Goal: Information Seeking & Learning: Learn about a topic

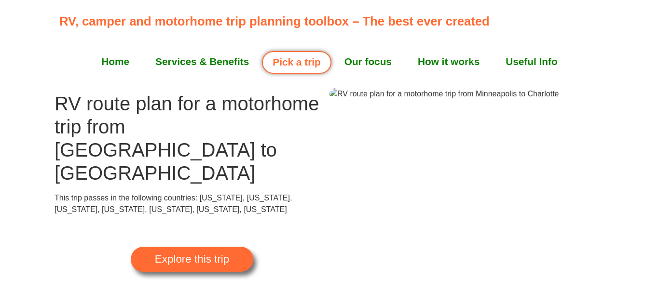
click at [221, 254] on span "Explore this trip" at bounding box center [192, 259] width 74 height 11
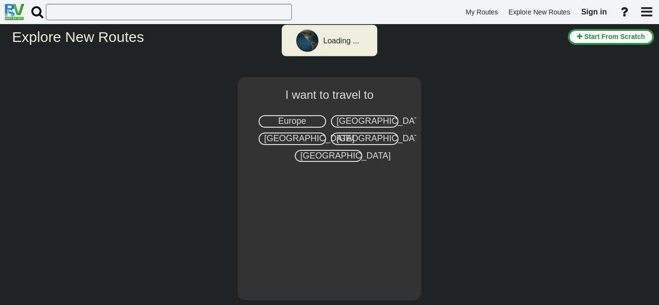
select select "number:2"
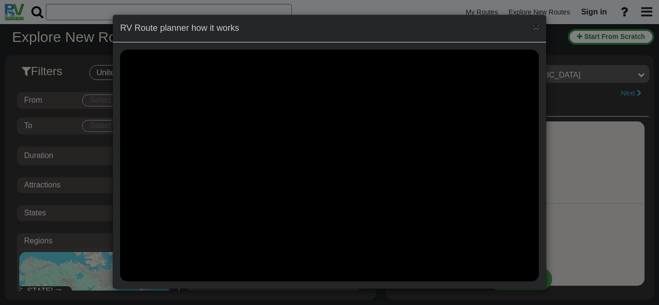
click at [537, 27] on span "×" at bounding box center [536, 26] width 6 height 11
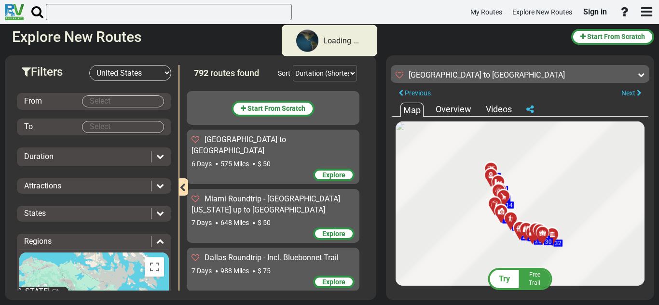
scroll to position [11840, 0]
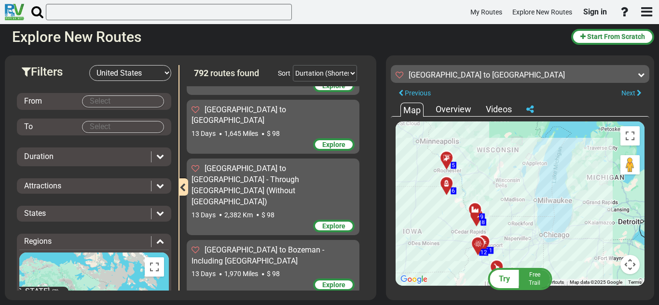
drag, startPoint x: 523, startPoint y: 194, endPoint x: 577, endPoint y: 245, distance: 75.1
click at [577, 245] on div "To activate drag with keyboard, press Alt + Enter. Once in keyboard drag state,…" at bounding box center [520, 204] width 249 height 165
click at [344, 53] on div "Filters -- Select Destination -- Europe United States Canada Australia New Zeal…" at bounding box center [329, 178] width 659 height 255
click at [382, 74] on div "Filters -- Select Destination -- Europe United States Canada Australia New Zeal…" at bounding box center [329, 178] width 659 height 255
click at [443, 157] on icon at bounding box center [447, 159] width 10 height 8
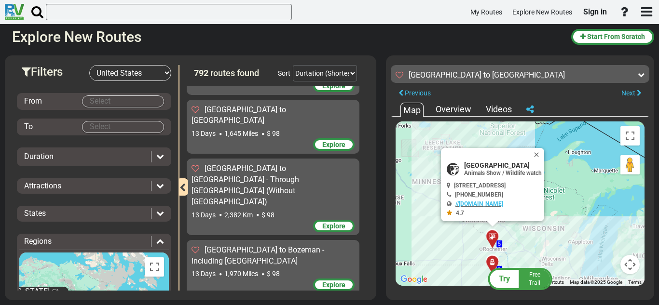
click at [405, 159] on div "To activate drag with keyboard, press Alt + Enter. Once in keyboard drag state,…" at bounding box center [520, 204] width 249 height 165
click at [544, 160] on button "Close" at bounding box center [539, 155] width 12 height 14
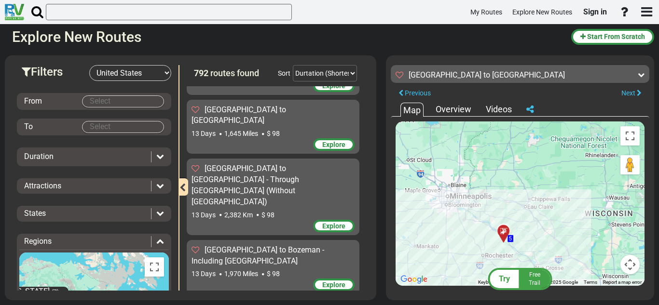
click at [472, 231] on div "To navigate, press the arrow keys. To activate drag with keyboard, press Alt + …" at bounding box center [520, 204] width 249 height 165
click at [443, 107] on div "Overview" at bounding box center [453, 109] width 41 height 13
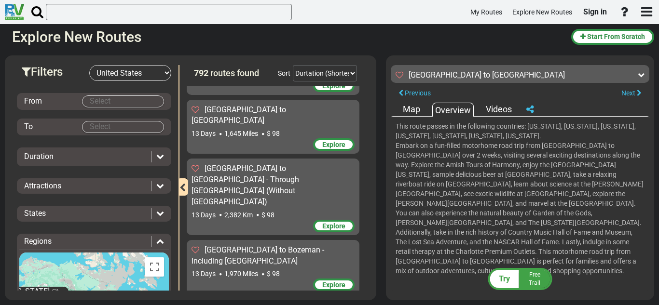
click at [422, 106] on div "Map" at bounding box center [412, 109] width 22 height 13
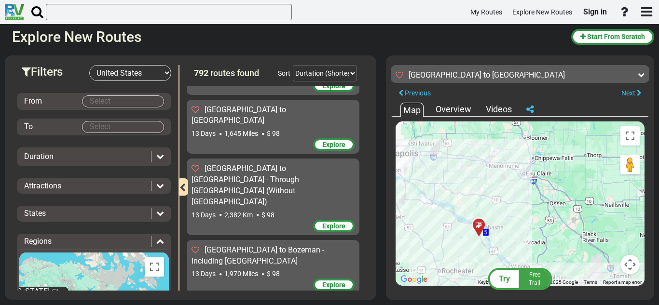
click at [159, 215] on icon at bounding box center [160, 213] width 8 height 8
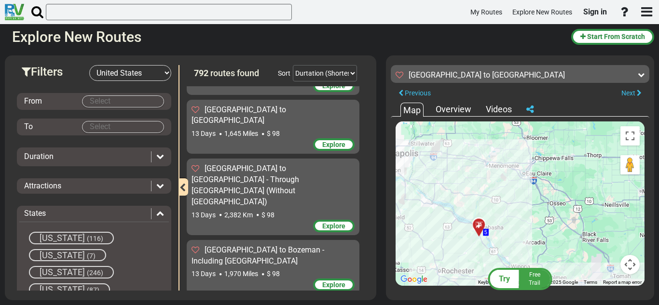
click at [159, 215] on icon at bounding box center [160, 213] width 8 height 8
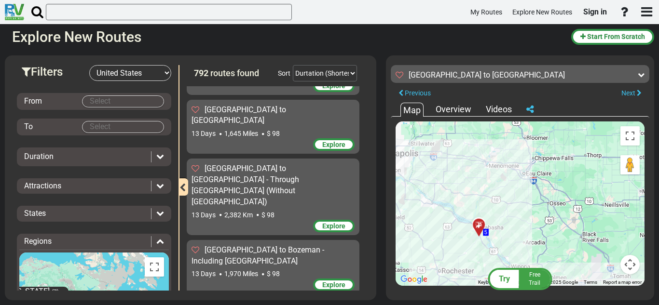
click at [659, 29] on div "Explore New Routes Start From Scratch" at bounding box center [329, 35] width 659 height 22
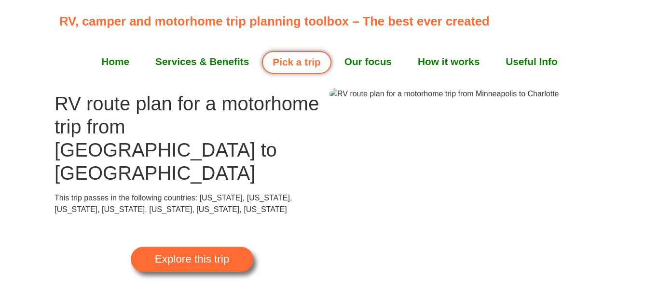
click at [458, 100] on img at bounding box center [444, 94] width 229 height 12
click at [134, 245] on div "Explore this trip" at bounding box center [192, 260] width 123 height 88
click at [165, 254] on span "Explore this trip" at bounding box center [192, 259] width 74 height 11
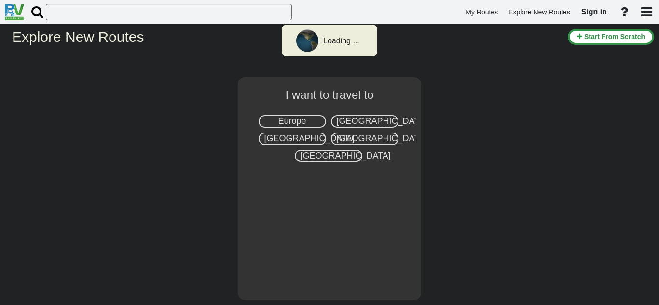
select select "number:2"
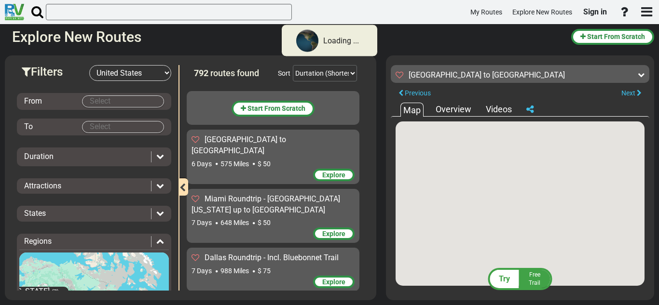
scroll to position [11840, 0]
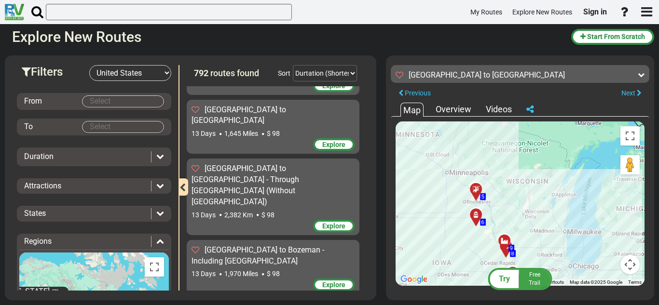
click at [479, 195] on div at bounding box center [480, 193] width 16 height 15
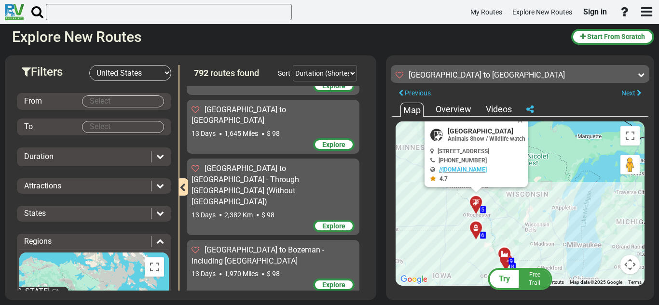
click at [476, 228] on div at bounding box center [480, 232] width 16 height 15
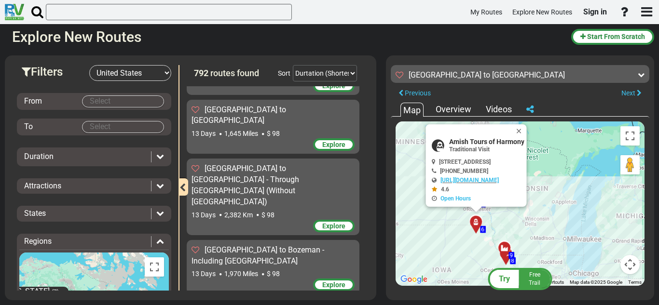
click at [503, 250] on div at bounding box center [508, 252] width 16 height 15
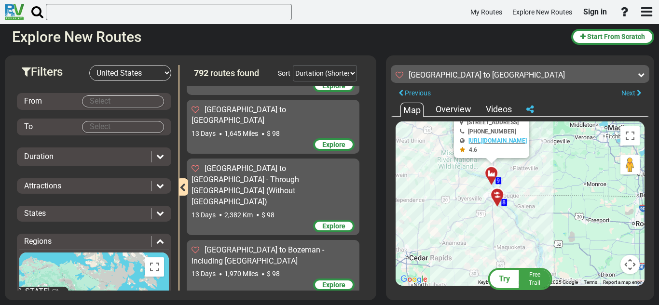
click at [494, 200] on div at bounding box center [501, 199] width 16 height 15
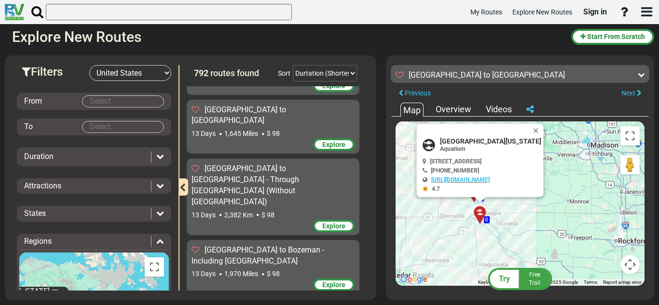
click at [513, 244] on div "To activate drag with keyboard, press Alt + Enter. Once in keyboard drag state,…" at bounding box center [520, 204] width 249 height 165
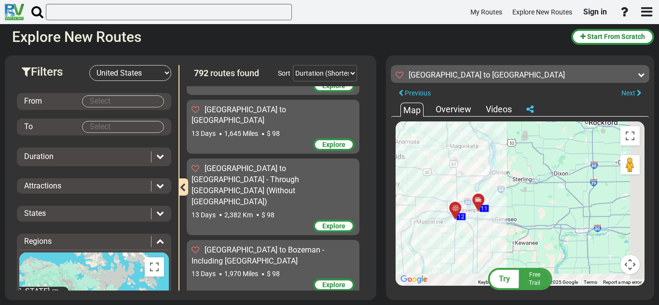
drag, startPoint x: 513, startPoint y: 244, endPoint x: 482, endPoint y: 125, distance: 122.2
click at [482, 125] on div "To activate drag with keyboard, press Alt + Enter. Once in keyboard drag state,…" at bounding box center [520, 204] width 249 height 165
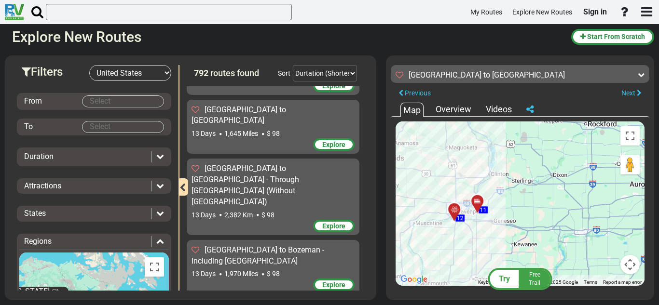
click at [478, 205] on div at bounding box center [481, 205] width 16 height 15
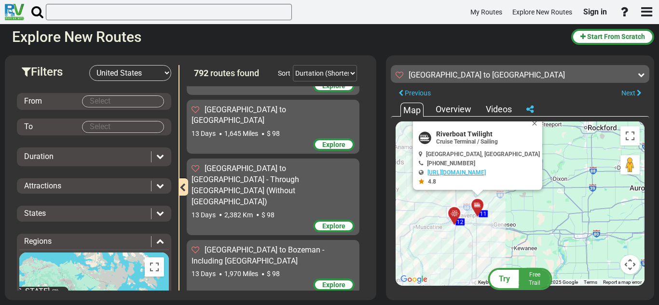
click at [457, 219] on div at bounding box center [458, 217] width 16 height 15
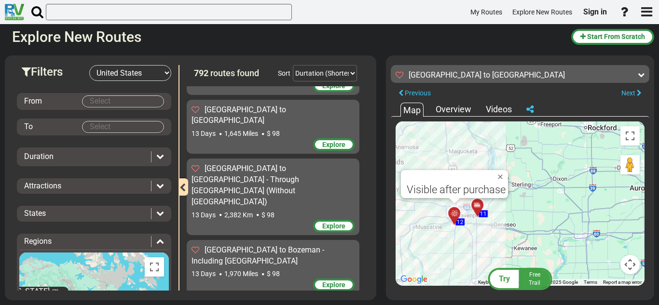
click at [456, 222] on div at bounding box center [458, 217] width 16 height 15
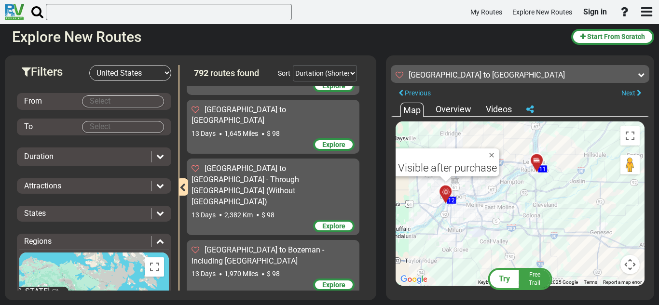
click at [462, 206] on div "To activate drag with keyboard, press Alt + Enter. Once in keyboard drag state,…" at bounding box center [520, 204] width 249 height 165
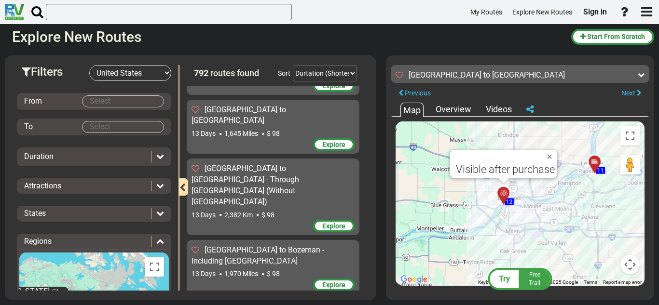
click at [451, 202] on div "To activate drag with keyboard, press Alt + Enter. Once in keyboard drag state,…" at bounding box center [520, 204] width 249 height 165
click at [552, 153] on button "Close" at bounding box center [552, 157] width 12 height 14
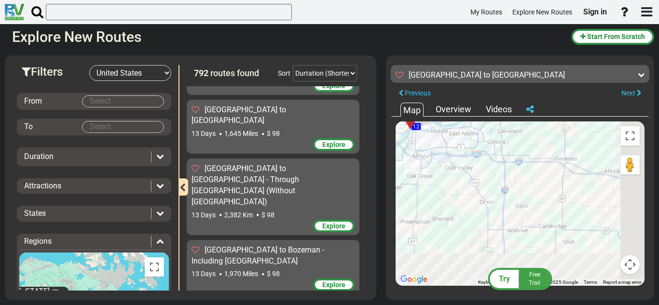
drag, startPoint x: 524, startPoint y: 244, endPoint x: 421, endPoint y: 163, distance: 130.9
click at [421, 163] on div "To activate drag with keyboard, press Alt + Enter. Once in keyboard drag state,…" at bounding box center [520, 204] width 249 height 165
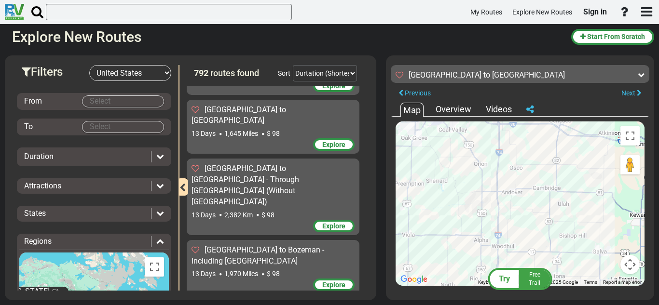
drag, startPoint x: 487, startPoint y: 251, endPoint x: 468, endPoint y: 166, distance: 87.1
click at [468, 166] on div "To activate drag with keyboard, press Alt + Enter. Once in keyboard drag state,…" at bounding box center [520, 204] width 249 height 165
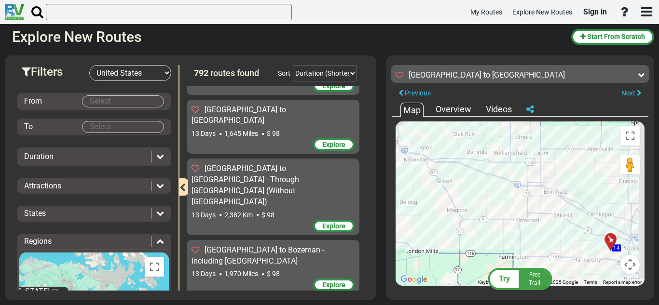
drag, startPoint x: 569, startPoint y: 190, endPoint x: 512, endPoint y: 157, distance: 65.7
click at [512, 157] on div "To activate drag with keyboard, press Alt + Enter. Once in keyboard drag state,…" at bounding box center [520, 204] width 249 height 165
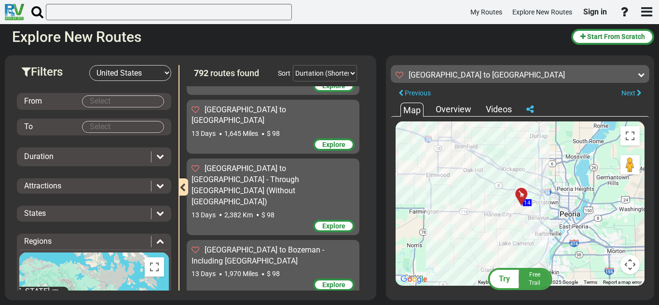
drag, startPoint x: 573, startPoint y: 190, endPoint x: 477, endPoint y: 139, distance: 109.0
click at [477, 139] on div "To activate drag with keyboard, press Alt + Enter. Once in keyboard drag state,…" at bounding box center [520, 204] width 249 height 165
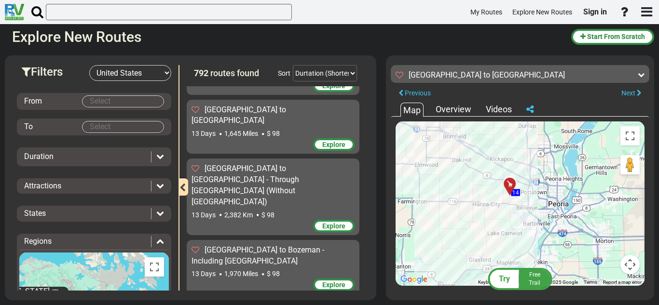
click at [510, 183] on div at bounding box center [513, 188] width 16 height 15
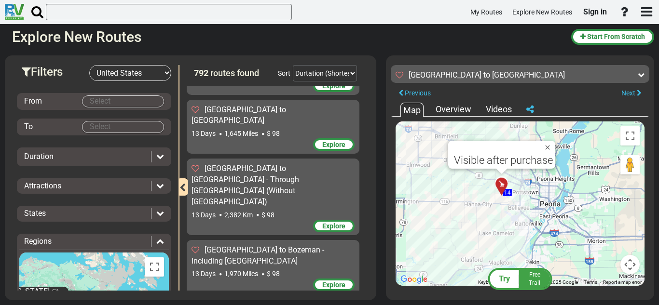
click at [513, 205] on div "To activate drag with keyboard, press Alt + Enter. Once in keyboard drag state,…" at bounding box center [520, 204] width 249 height 165
click at [546, 149] on button "Close" at bounding box center [550, 148] width 12 height 14
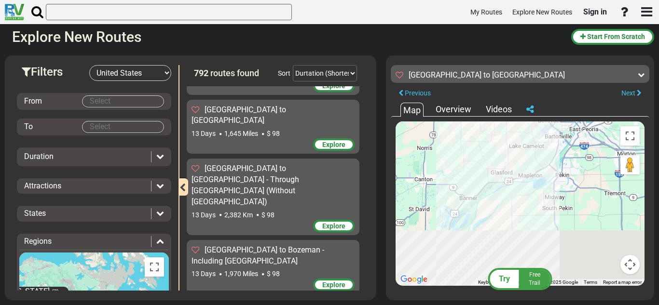
drag, startPoint x: 459, startPoint y: 261, endPoint x: 492, endPoint y: 164, distance: 102.6
click at [492, 164] on div "To activate drag with keyboard, press Alt + Enter. Once in keyboard drag state,…" at bounding box center [520, 204] width 249 height 165
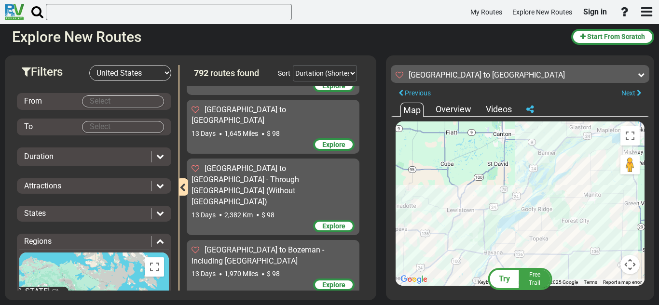
drag, startPoint x: 433, startPoint y: 202, endPoint x: 512, endPoint y: 159, distance: 90.3
click at [512, 159] on div "To activate drag with keyboard, press Alt + Enter. Once in keyboard drag state,…" at bounding box center [520, 204] width 249 height 165
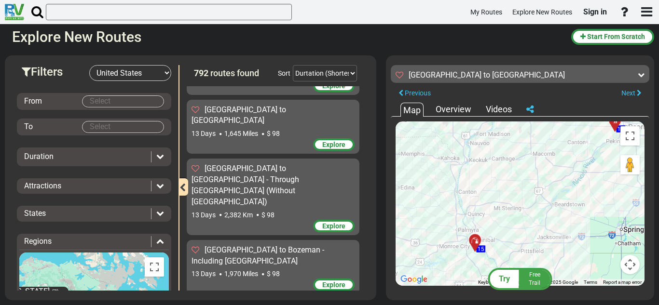
drag, startPoint x: 455, startPoint y: 200, endPoint x: 564, endPoint y: 188, distance: 110.3
click at [564, 188] on div "To activate drag with keyboard, press Alt + Enter. Once in keyboard drag state,…" at bounding box center [520, 204] width 249 height 165
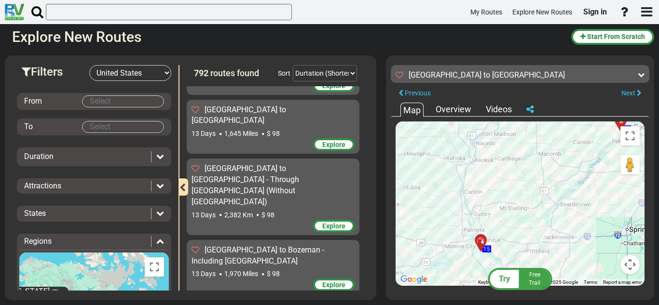
click at [476, 246] on div "To activate drag with keyboard, press Alt + Enter. Once in keyboard drag state,…" at bounding box center [520, 204] width 249 height 165
click at [477, 246] on div at bounding box center [484, 244] width 16 height 15
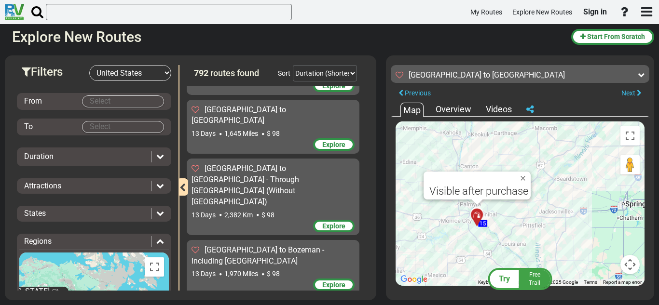
drag, startPoint x: 478, startPoint y: 250, endPoint x: 437, endPoint y: 143, distance: 115.2
click at [437, 143] on div "To activate drag with keyboard, press Alt + Enter. Once in keyboard drag state,…" at bounding box center [520, 204] width 249 height 165
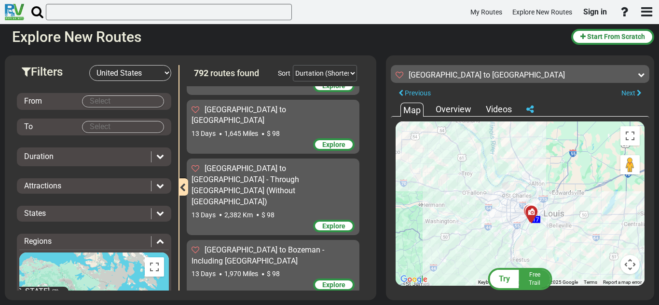
click at [526, 213] on div at bounding box center [532, 213] width 12 height 8
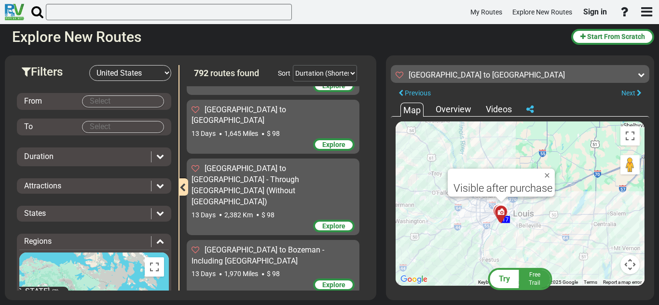
click at [488, 262] on div "To activate drag with keyboard, press Alt + Enter. Once in keyboard drag state,…" at bounding box center [520, 204] width 249 height 165
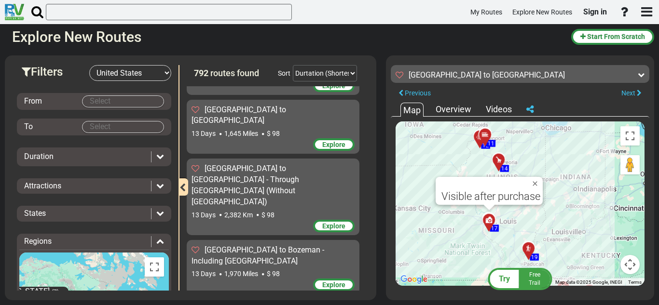
click at [530, 248] on div at bounding box center [532, 253] width 16 height 15
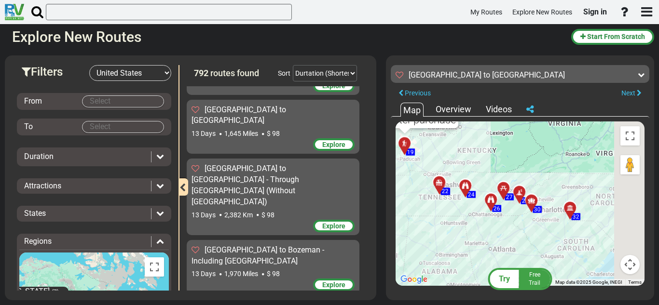
drag, startPoint x: 583, startPoint y: 243, endPoint x: 476, endPoint y: 153, distance: 140.1
click at [476, 153] on div "To activate drag with keyboard, press Alt + Enter. Once in keyboard drag state,…" at bounding box center [520, 204] width 249 height 165
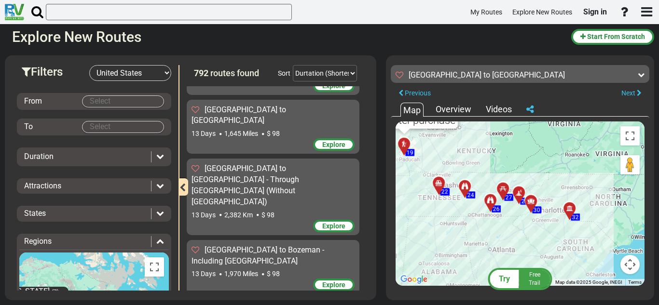
click at [569, 211] on div at bounding box center [573, 213] width 16 height 15
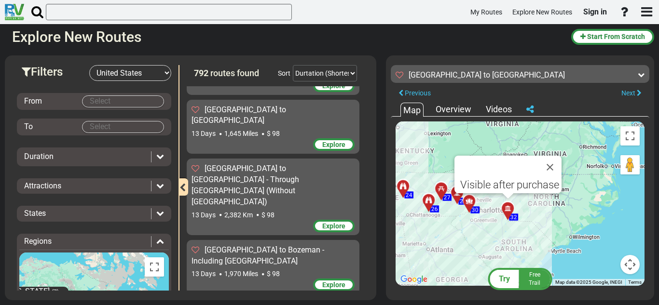
click at [508, 236] on div "To activate drag with keyboard, press Alt + Enter. Once in keyboard drag state,…" at bounding box center [520, 204] width 249 height 165
drag, startPoint x: 435, startPoint y: 154, endPoint x: 513, endPoint y: 257, distance: 129.4
click at [513, 257] on div "To activate drag with keyboard, press Alt + Enter. Once in keyboard drag state,…" at bounding box center [520, 204] width 249 height 165
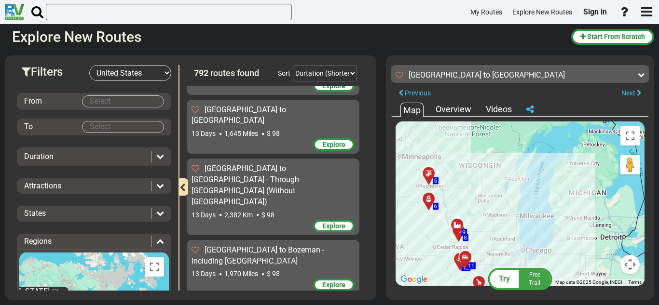
click at [432, 179] on div at bounding box center [432, 177] width 16 height 15
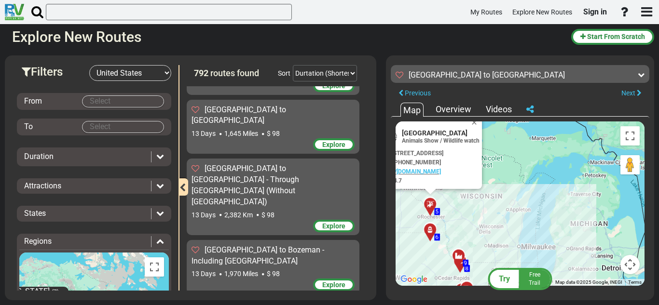
drag, startPoint x: 501, startPoint y: 165, endPoint x: 509, endPoint y: 185, distance: 21.9
click at [509, 185] on div "To activate drag with keyboard, press Alt + Enter. Once in keyboard drag state,…" at bounding box center [520, 204] width 249 height 165
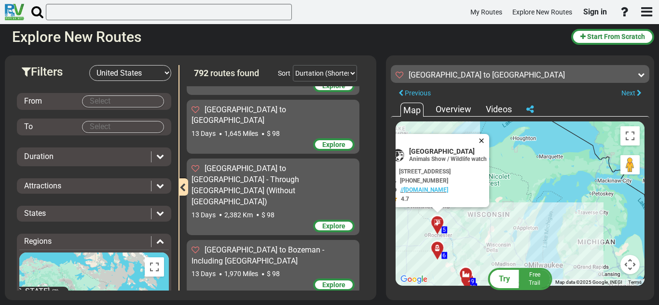
click at [489, 139] on button "Close" at bounding box center [484, 141] width 12 height 14
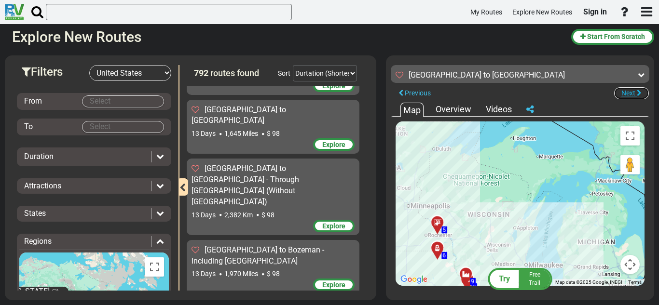
click at [631, 87] on button "Next" at bounding box center [632, 93] width 36 height 13
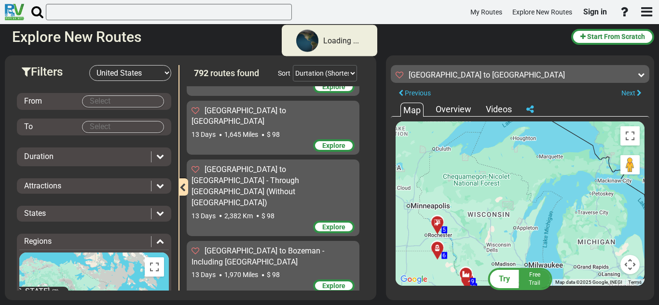
scroll to position [11841, 0]
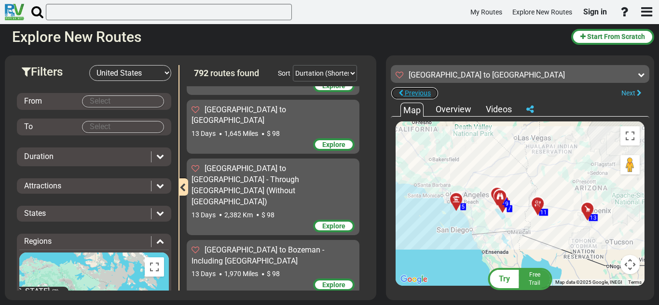
click at [416, 96] on span "Previous" at bounding box center [418, 93] width 26 height 8
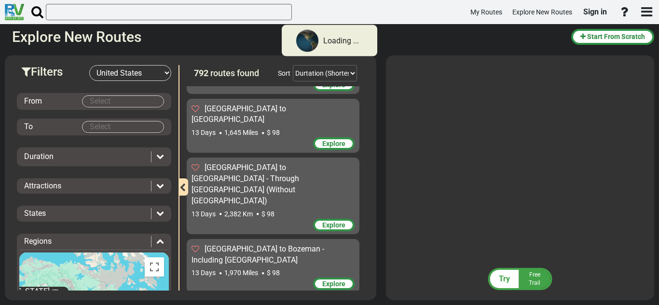
scroll to position [11840, 0]
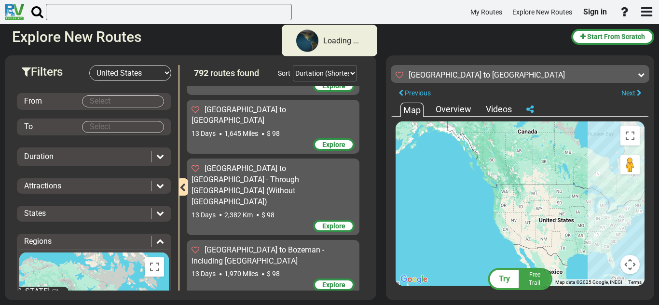
scroll to position [11841, 0]
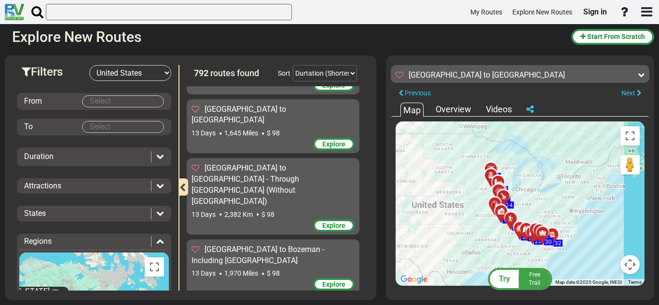
click at [639, 76] on icon at bounding box center [641, 74] width 7 height 7
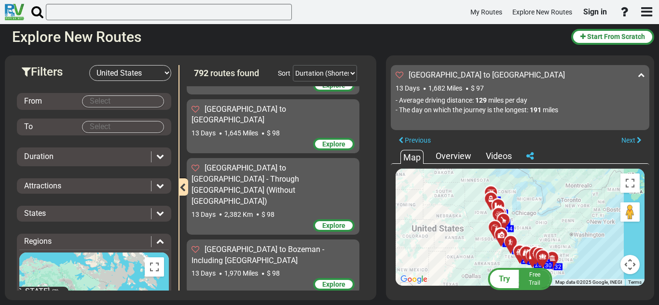
click at [639, 76] on icon at bounding box center [641, 74] width 7 height 7
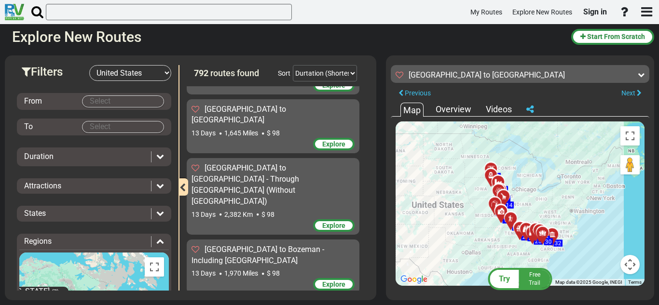
click at [656, 48] on div "Explore New Routes Start From Scratch Filters -- Select Destination -- Europe U…" at bounding box center [329, 164] width 659 height 281
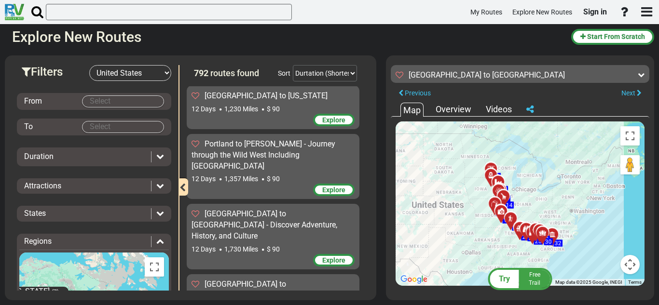
scroll to position [0, 0]
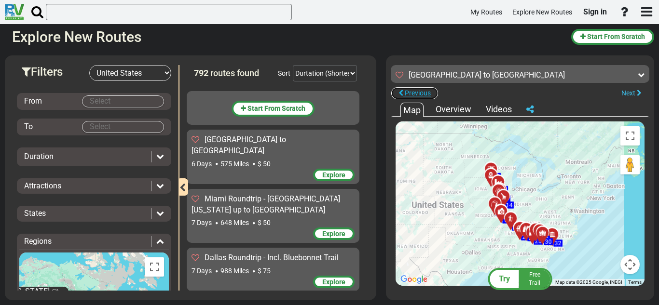
click at [413, 91] on span "Previous" at bounding box center [418, 93] width 26 height 8
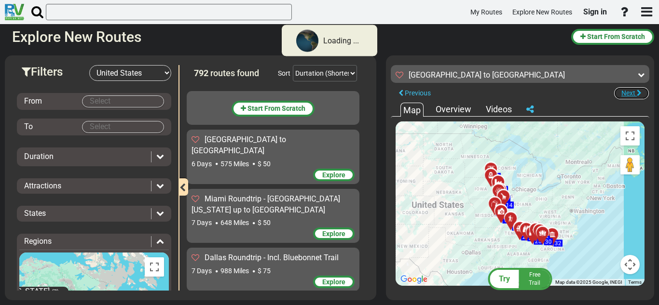
click at [636, 91] on button "Next" at bounding box center [632, 93] width 36 height 13
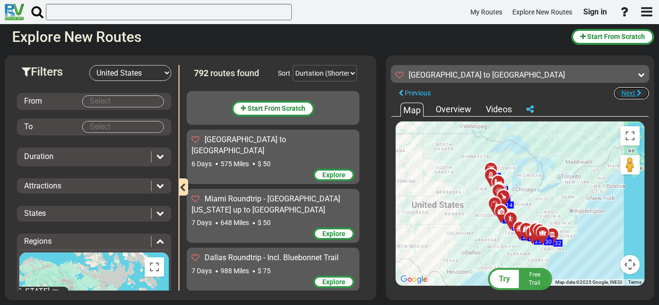
click at [636, 91] on button "Next" at bounding box center [632, 93] width 36 height 13
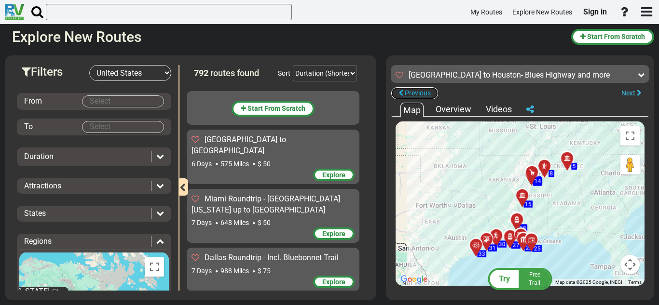
click at [427, 91] on span "Previous" at bounding box center [418, 93] width 26 height 8
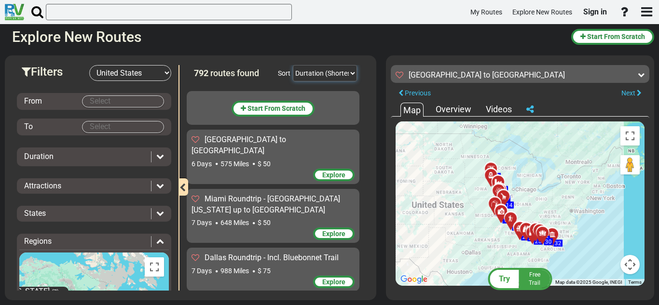
click at [344, 73] on select "Durtation (Shortest) Durtation (Longest) Distance (Shortest) Distance (Longest)…" at bounding box center [325, 73] width 64 height 16
click at [361, 70] on div "792 routes found Sort Durtation (Shortest) Durtation (Longest) Distance (Shorte…" at bounding box center [276, 73] width 178 height 16
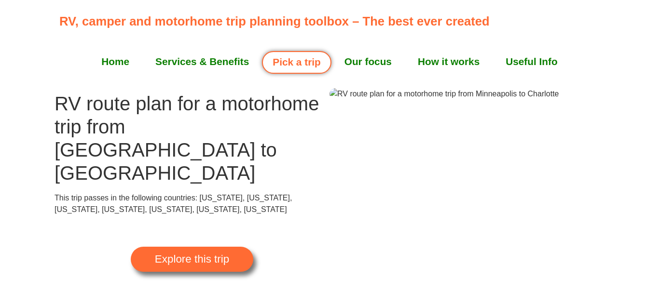
click at [83, 267] on div "Explore this trip" at bounding box center [192, 260] width 275 height 88
click at [219, 254] on span "Explore this trip" at bounding box center [192, 259] width 74 height 11
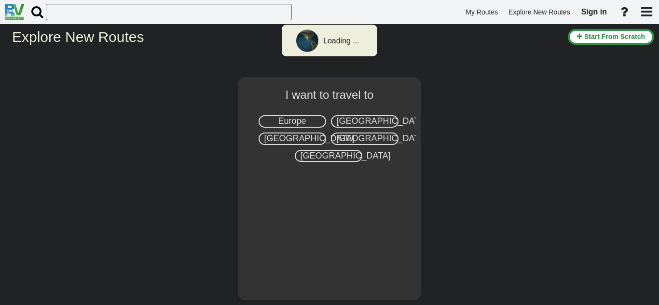
select select "number:2"
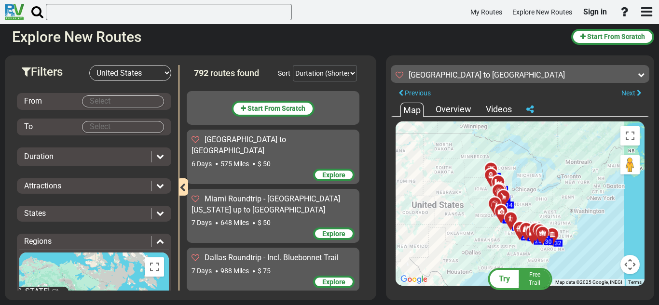
scroll to position [11840, 0]
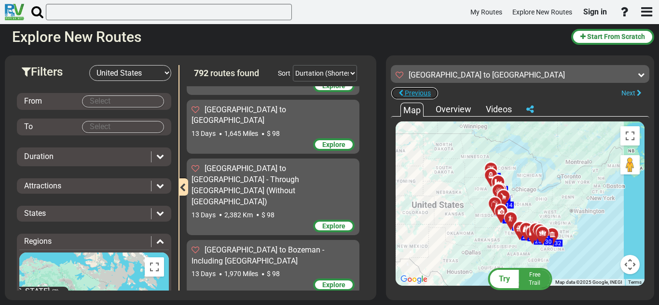
click at [406, 92] on span "Previous" at bounding box center [418, 93] width 26 height 8
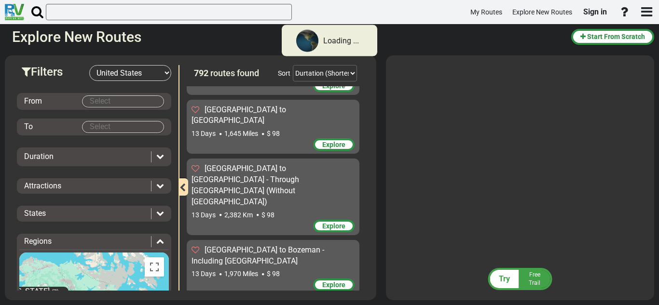
scroll to position [11840, 0]
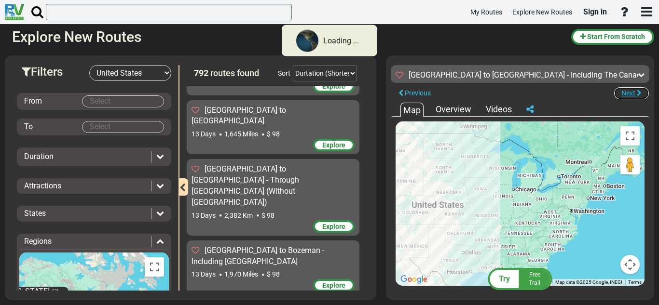
click at [632, 90] on span "Next" at bounding box center [629, 93] width 14 height 8
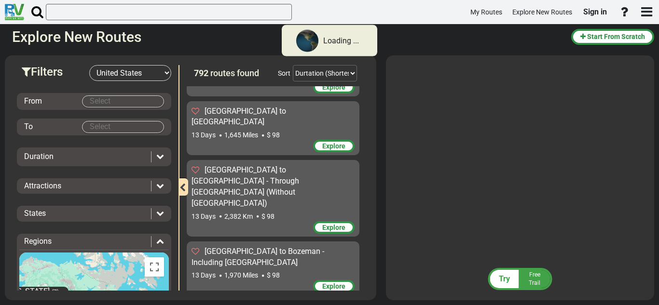
scroll to position [11841, 0]
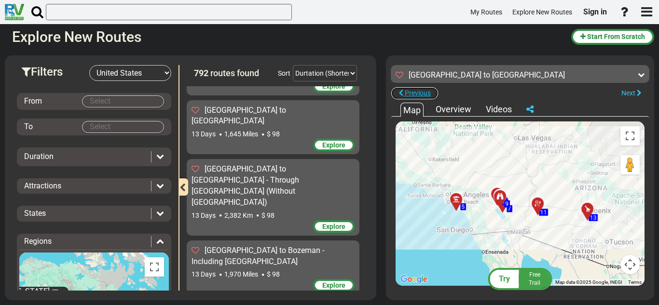
click at [408, 88] on button "Previous" at bounding box center [415, 93] width 48 height 13
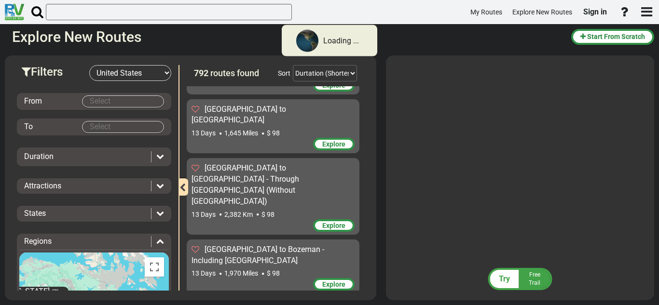
scroll to position [11840, 0]
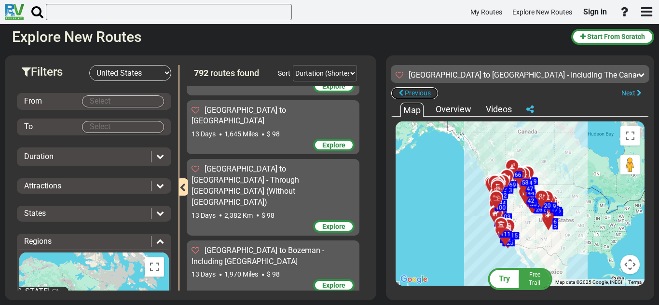
click at [410, 97] on button "Previous" at bounding box center [415, 93] width 48 height 13
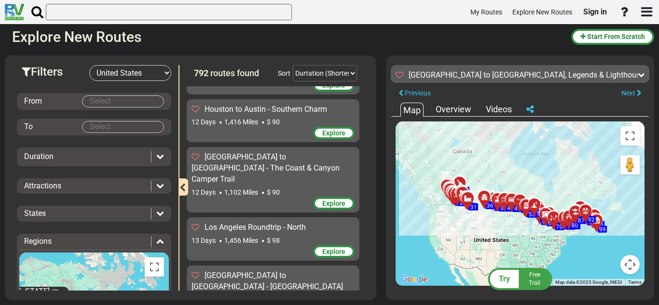
scroll to position [11540, 0]
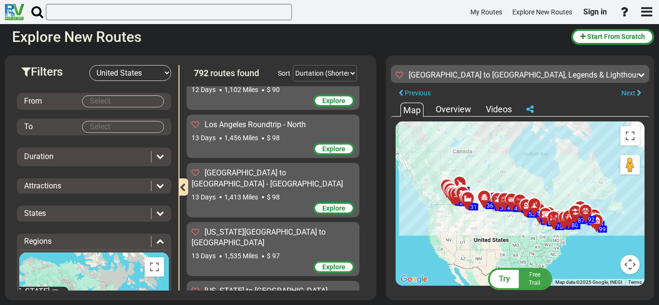
click at [621, 82] on div "[GEOGRAPHIC_DATA] to [GEOGRAPHIC_DATA], Legends & Lighthouses: A Canadian Famil…" at bounding box center [517, 76] width 242 height 12
click at [643, 79] on div at bounding box center [641, 75] width 7 height 10
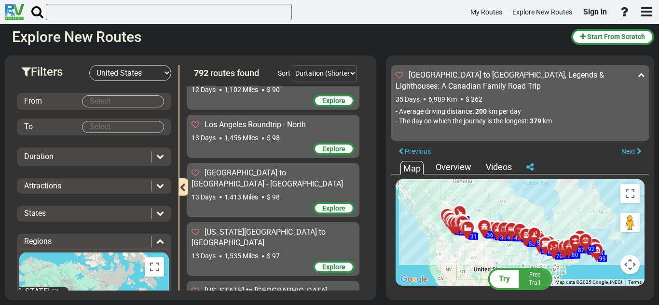
click at [643, 79] on div at bounding box center [641, 75] width 7 height 10
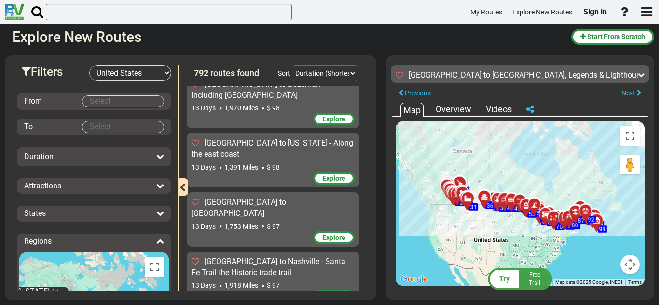
scroll to position [11827, 0]
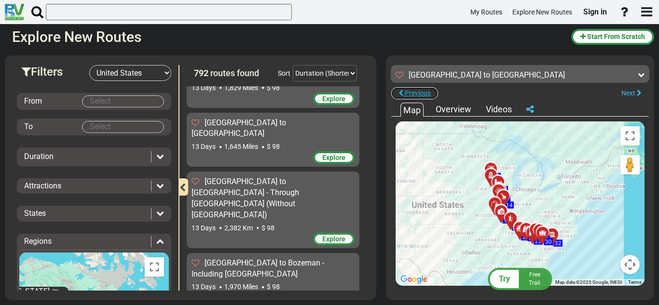
click at [419, 90] on span "Previous" at bounding box center [418, 93] width 26 height 8
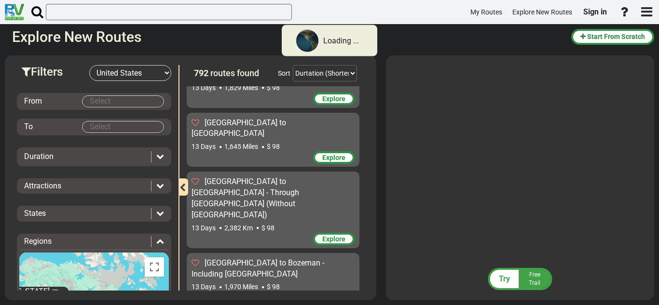
scroll to position [11828, 0]
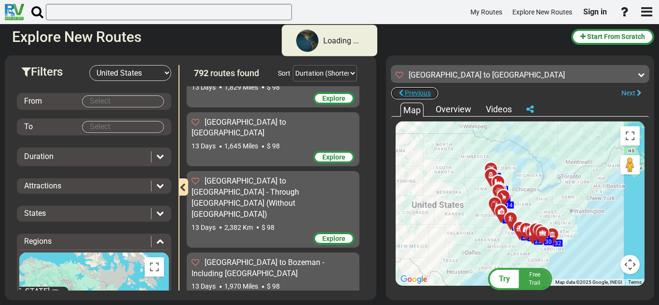
click at [412, 90] on span "Previous" at bounding box center [418, 93] width 26 height 8
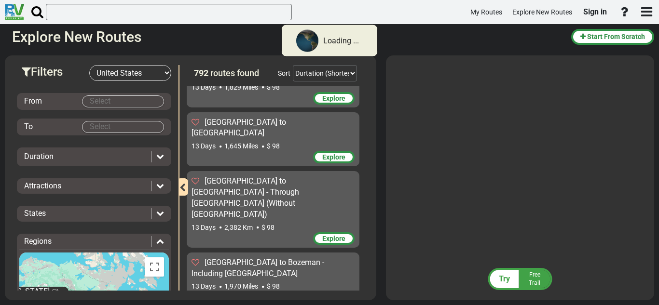
scroll to position [11828, 0]
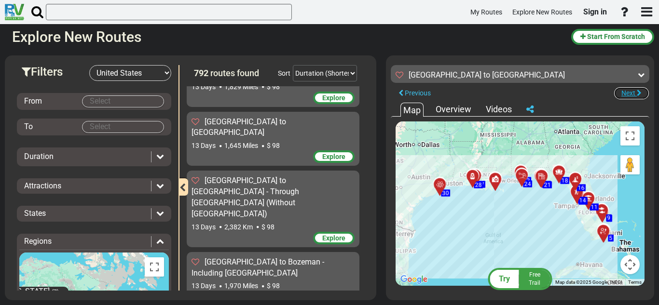
click at [638, 95] on icon "button" at bounding box center [639, 93] width 5 height 7
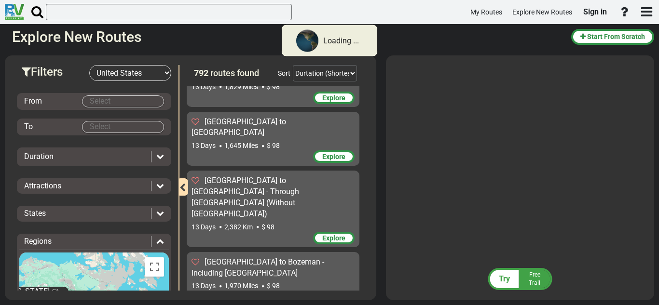
scroll to position [11828, 0]
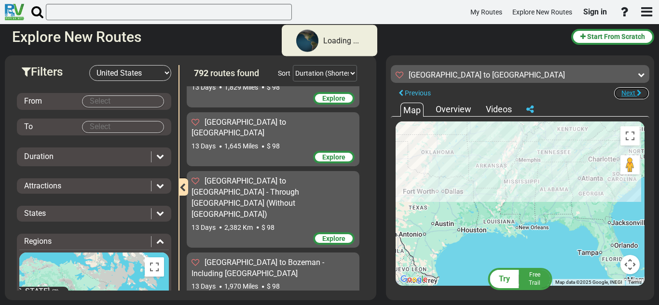
click at [638, 95] on icon "button" at bounding box center [639, 93] width 5 height 7
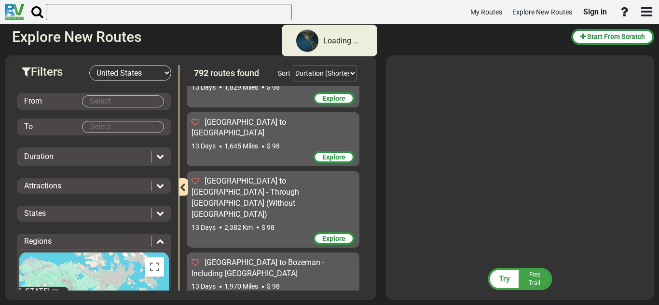
scroll to position [11827, 0]
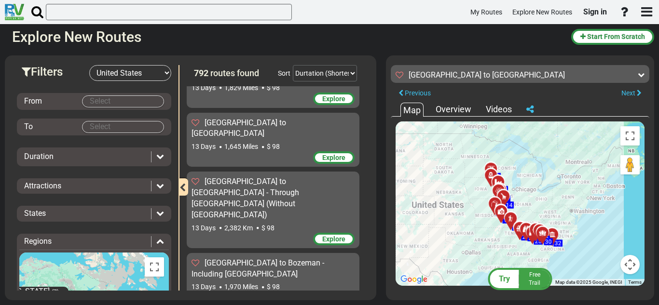
click at [624, 74] on div "[GEOGRAPHIC_DATA] to [GEOGRAPHIC_DATA]" at bounding box center [517, 75] width 242 height 11
click at [639, 76] on icon at bounding box center [641, 74] width 7 height 7
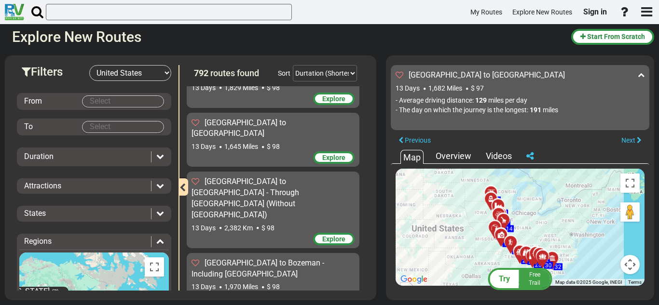
click at [639, 76] on icon at bounding box center [641, 74] width 7 height 7
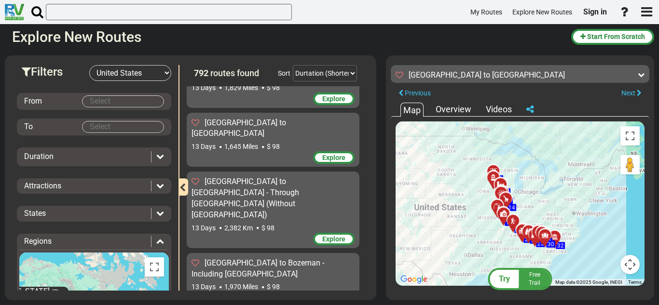
drag, startPoint x: 566, startPoint y: 178, endPoint x: 569, endPoint y: 182, distance: 5.5
click at [569, 182] on div "To activate drag with keyboard, press Alt + Enter. Once in keyboard drag state,…" at bounding box center [520, 204] width 249 height 165
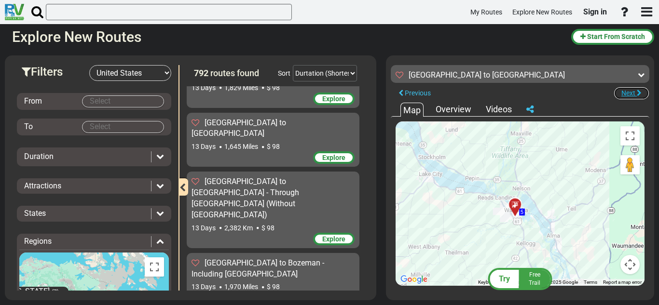
click at [629, 93] on span "Next" at bounding box center [629, 93] width 14 height 8
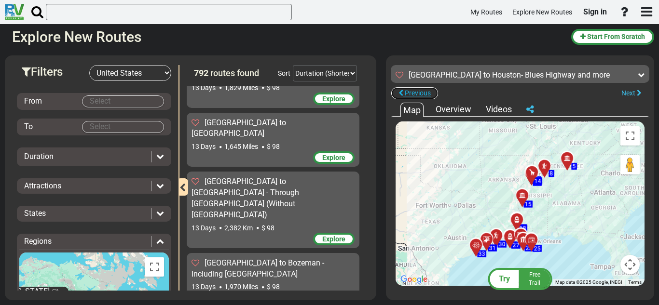
click at [430, 96] on span "Previous" at bounding box center [418, 93] width 26 height 8
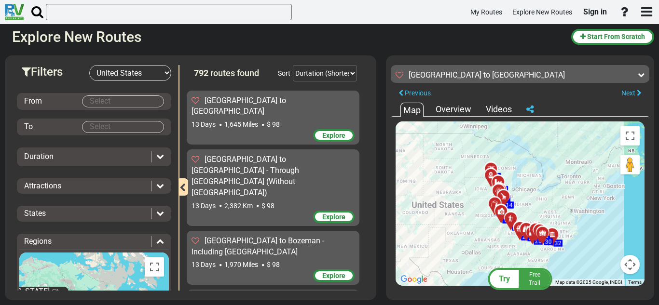
scroll to position [11747, 0]
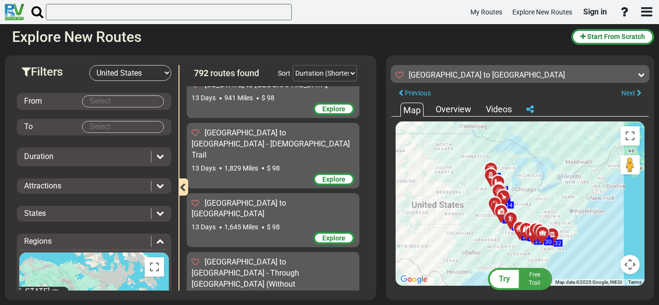
click at [139, 105] on body "My Routes Explore New Routes Sign in ×" at bounding box center [329, 152] width 659 height 305
click at [106, 186] on div "Attractions" at bounding box center [87, 186] width 127 height 11
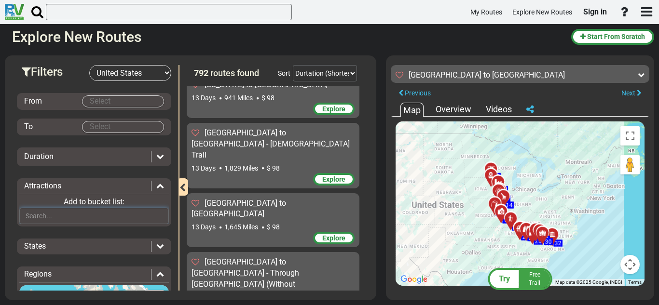
click at [109, 220] on input "text" at bounding box center [94, 216] width 150 height 16
click at [103, 188] on div "Attractions" at bounding box center [87, 186] width 127 height 11
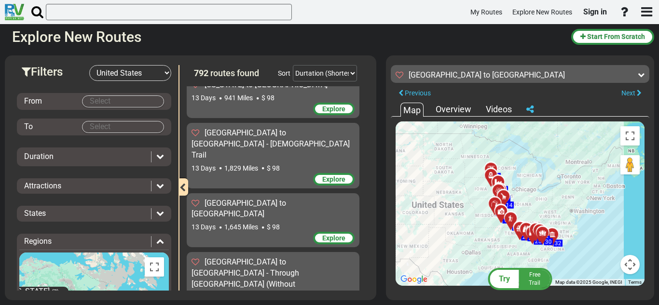
click at [100, 184] on div "Attractions" at bounding box center [87, 186] width 127 height 11
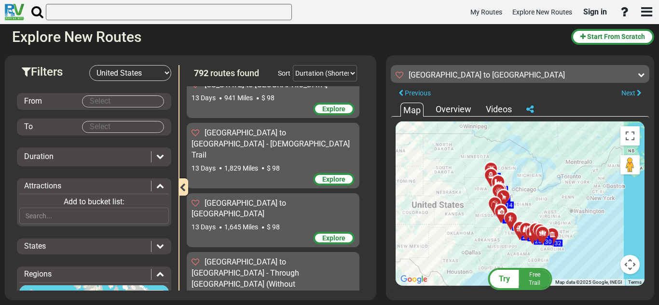
click at [100, 181] on div "Attractions" at bounding box center [87, 186] width 127 height 11
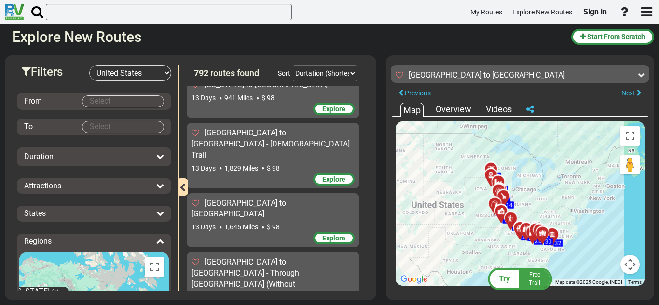
click at [77, 151] on div "Duration" at bounding box center [94, 157] width 154 height 19
click at [81, 156] on div "Duration" at bounding box center [85, 157] width 122 height 11
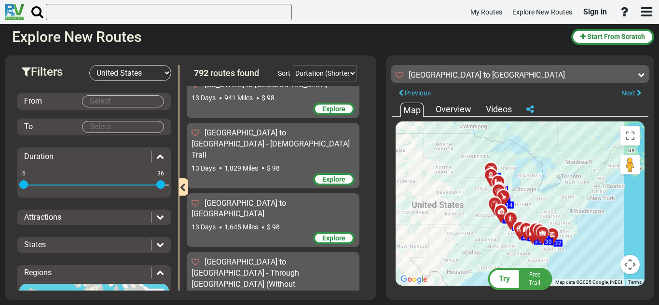
click at [81, 156] on div "Duration" at bounding box center [85, 157] width 122 height 11
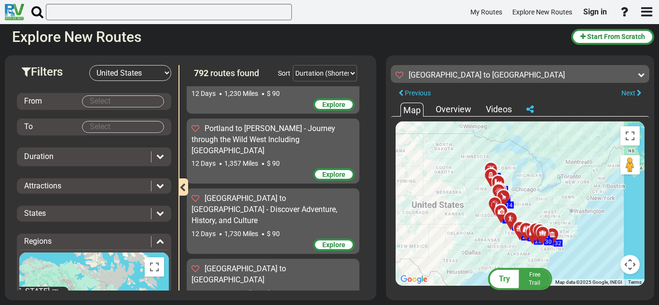
scroll to position [11168, 0]
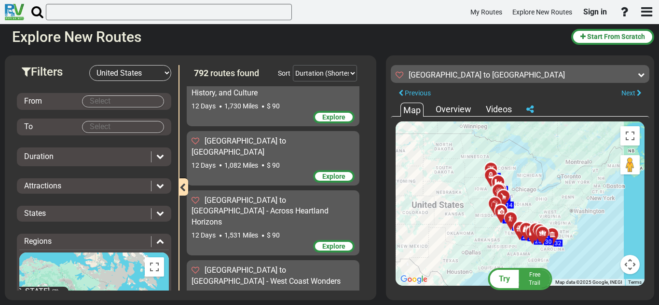
click at [358, 170] on div "Start From Scratch [GEOGRAPHIC_DATA] to [GEOGRAPHIC_DATA] 6 Days 575 Miles" at bounding box center [276, 188] width 178 height 205
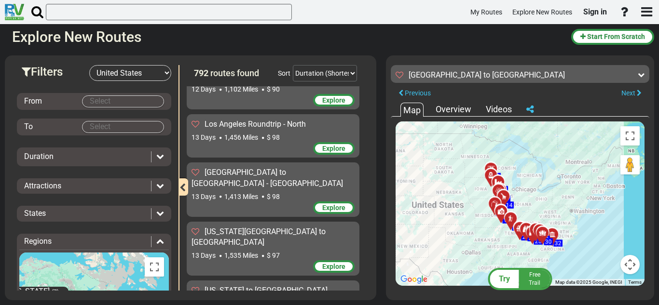
scroll to position [11747, 0]
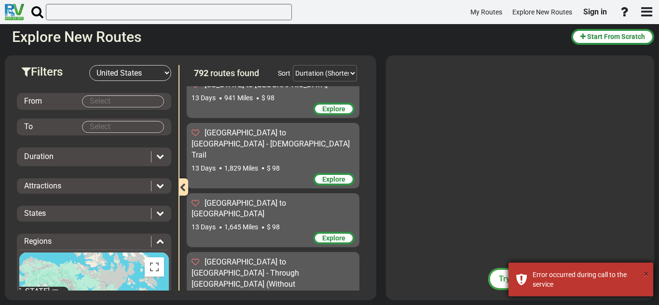
click at [646, 271] on button "×" at bounding box center [646, 274] width 5 height 14
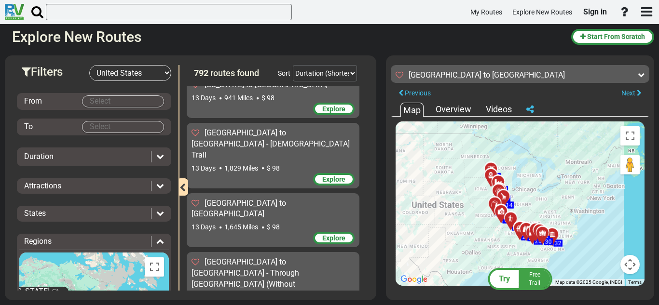
click at [130, 106] on body "My Routes Explore New Routes Sign in ×" at bounding box center [329, 152] width 659 height 305
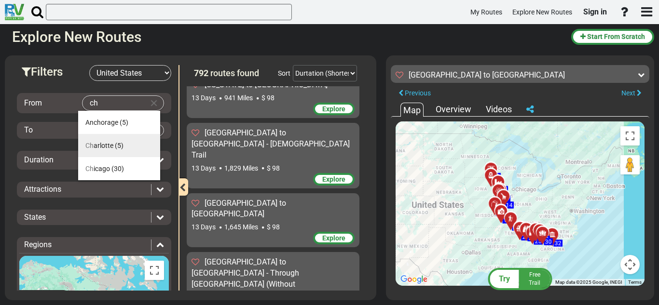
click at [140, 153] on li "Ch arlotte (5)" at bounding box center [119, 145] width 82 height 23
type input "Charlotte"
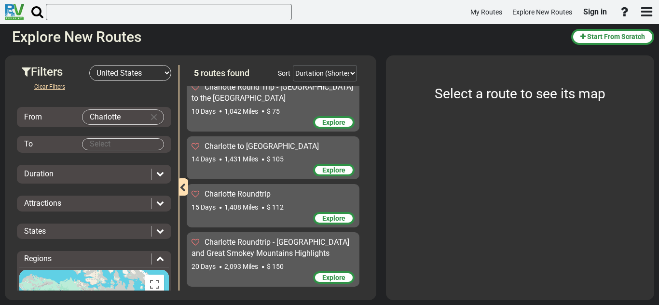
scroll to position [101, 0]
click at [138, 143] on body "My Routes Explore New Routes Sign in ×" at bounding box center [329, 152] width 659 height 305
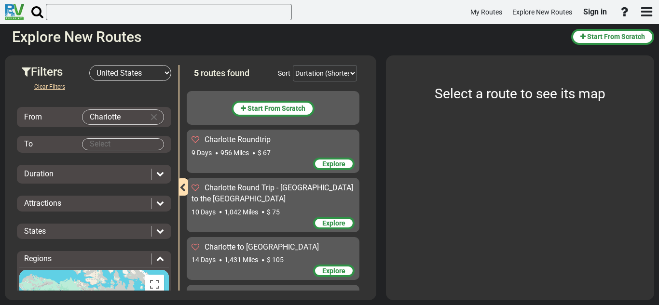
click at [89, 144] on body "My Routes Explore New Routes Sign in ×" at bounding box center [329, 152] width 659 height 305
click at [149, 120] on md-icon "Clear Input" at bounding box center [154, 117] width 11 height 11
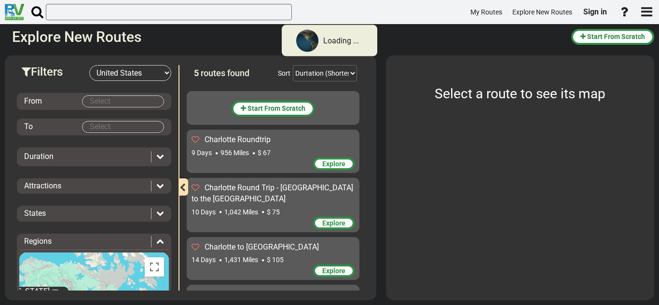
click at [83, 102] on div "From To Duration Attractions Add to bucket list:" at bounding box center [94, 245] width 154 height 328
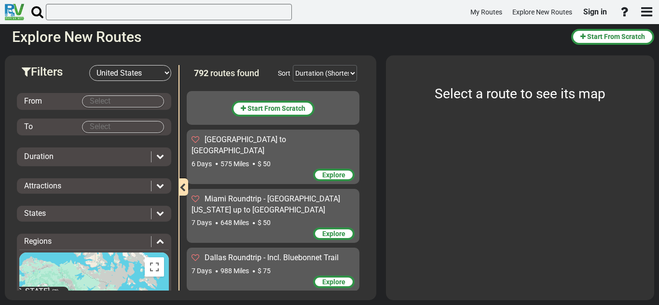
click at [116, 108] on div "From" at bounding box center [94, 101] width 154 height 17
click at [112, 103] on body "My Routes Explore New Routes Sign in ×" at bounding box center [329, 152] width 659 height 305
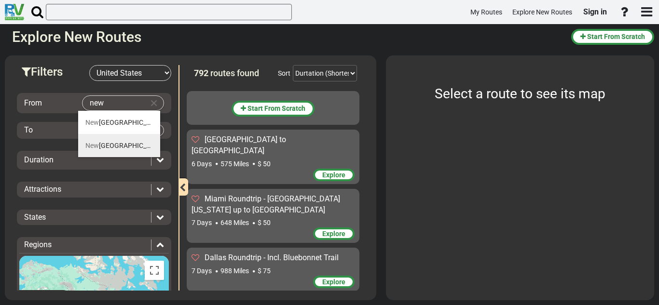
click at [113, 142] on span "[GEOGRAPHIC_DATA]" at bounding box center [124, 146] width 79 height 8
type input "[US_STATE]"
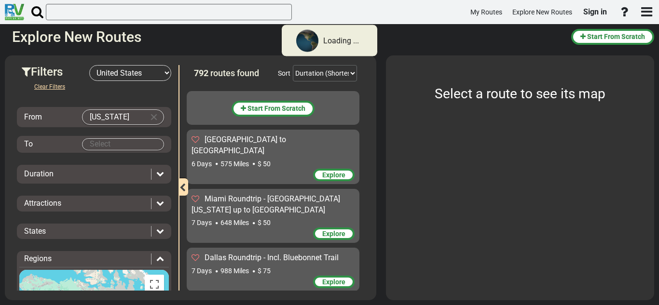
click at [113, 140] on body "Loading ... My Routes Explore New Routes Sign in × Name" at bounding box center [329, 152] width 659 height 305
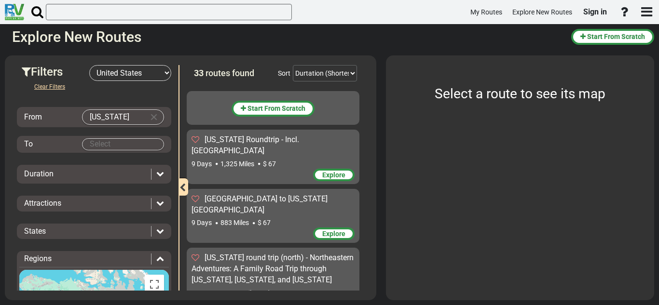
click at [97, 140] on body "My Routes Explore New Routes Sign in ×" at bounding box center [329, 152] width 659 height 305
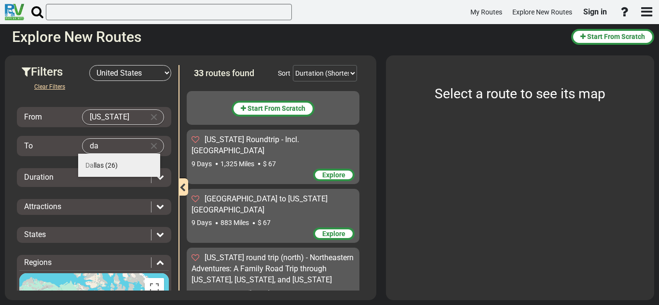
click at [113, 166] on span "(26)" at bounding box center [111, 166] width 13 height 8
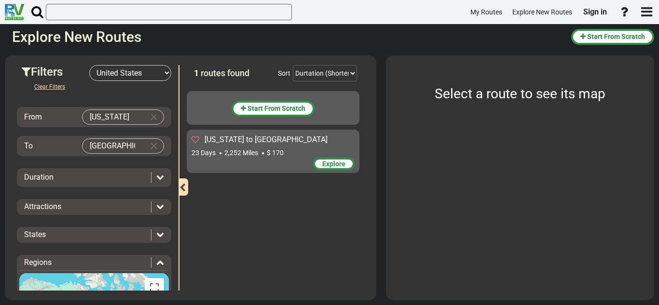
click at [333, 155] on div "23 Days 2,252 [PERSON_NAME] $ 170" at bounding box center [273, 153] width 163 height 10
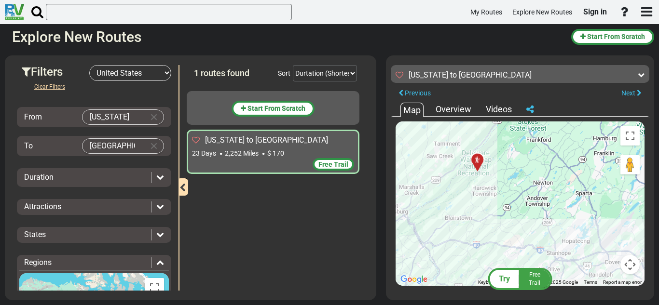
click at [474, 160] on icon at bounding box center [477, 160] width 7 height 7
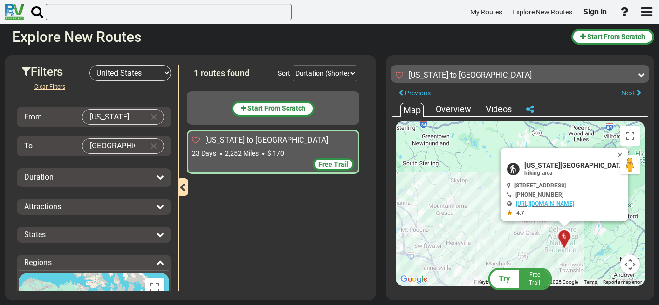
click at [457, 185] on div "To activate drag with keyboard, press Alt + Enter. Once in keyboard drag state,…" at bounding box center [520, 204] width 249 height 165
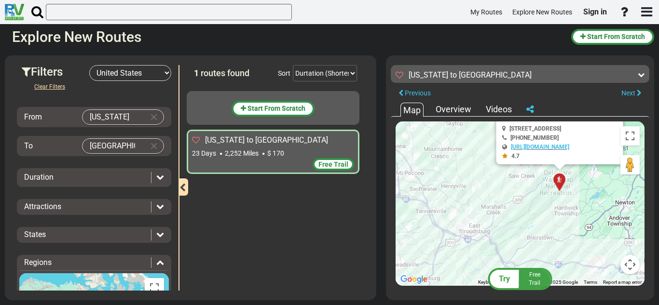
drag, startPoint x: 453, startPoint y: 190, endPoint x: 445, endPoint y: 124, distance: 67.0
click at [445, 124] on div "To activate drag with keyboard, press Alt + Enter. Once in keyboard drag state,…" at bounding box center [520, 204] width 249 height 165
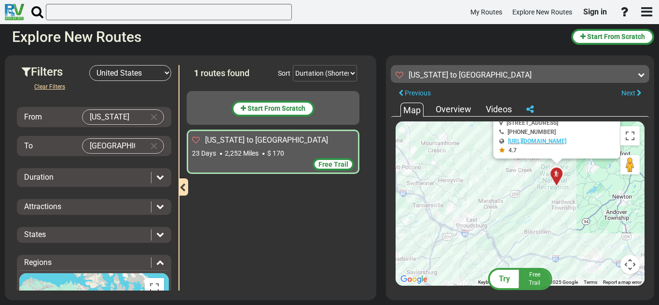
drag, startPoint x: 484, startPoint y: 206, endPoint x: 474, endPoint y: 216, distance: 13.7
click at [474, 216] on div "To activate drag with keyboard, press Alt + Enter. Once in keyboard drag state,…" at bounding box center [520, 204] width 249 height 165
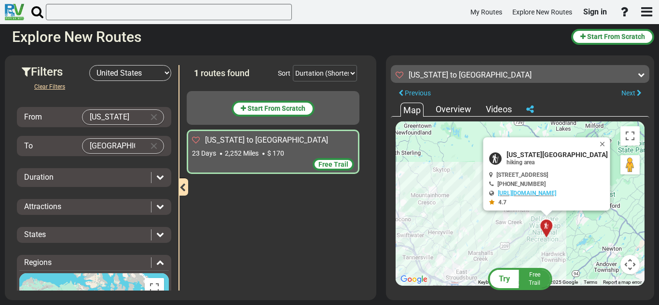
drag, startPoint x: 474, startPoint y: 216, endPoint x: 486, endPoint y: 255, distance: 41.2
click at [486, 255] on div "To activate drag with keyboard, press Alt + Enter. Once in keyboard drag state,…" at bounding box center [520, 204] width 249 height 165
click at [611, 138] on button "Close" at bounding box center [606, 145] width 12 height 14
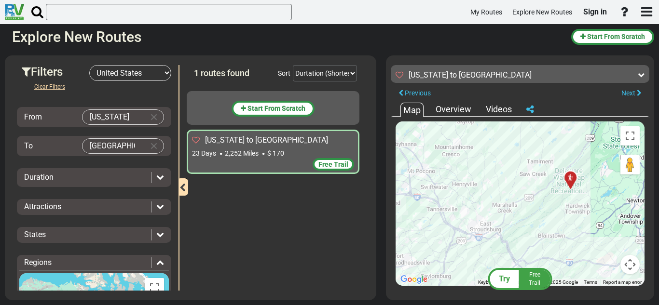
drag, startPoint x: 500, startPoint y: 236, endPoint x: 536, endPoint y: 163, distance: 81.8
click at [536, 163] on div "To activate drag with keyboard, press Alt + Enter. Once in keyboard drag state,…" at bounding box center [520, 204] width 249 height 165
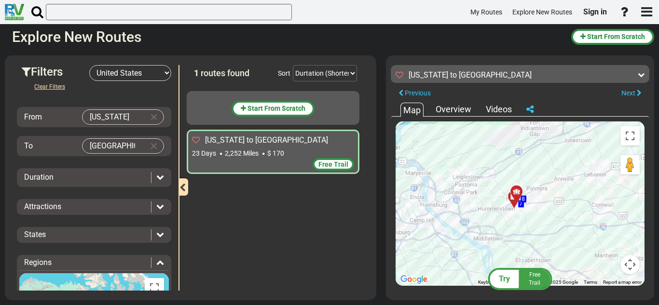
click at [513, 205] on div at bounding box center [518, 201] width 16 height 15
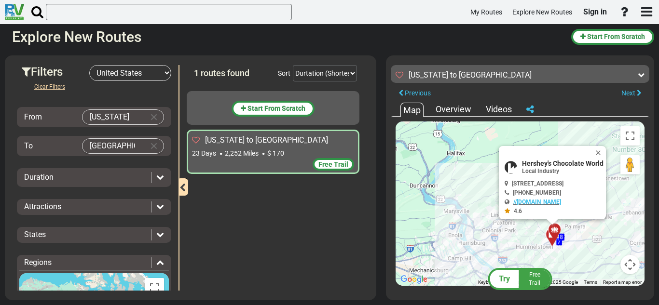
click at [555, 234] on div at bounding box center [558, 234] width 16 height 15
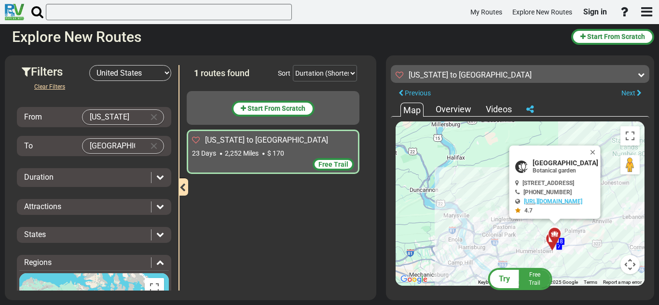
click at [560, 242] on div at bounding box center [558, 238] width 16 height 15
click at [570, 242] on div "To activate drag with keyboard, press Alt + Enter. Once in keyboard drag state,…" at bounding box center [520, 204] width 249 height 165
click at [601, 150] on button "Close" at bounding box center [595, 153] width 12 height 14
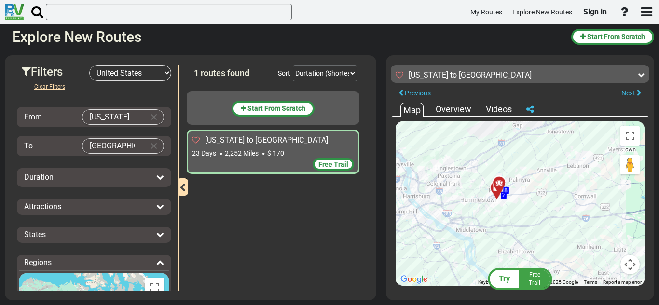
drag, startPoint x: 579, startPoint y: 245, endPoint x: 517, endPoint y: 187, distance: 85.0
click at [517, 187] on div "To activate drag with keyboard, press Alt + Enter. Once in keyboard drag state,…" at bounding box center [520, 204] width 249 height 165
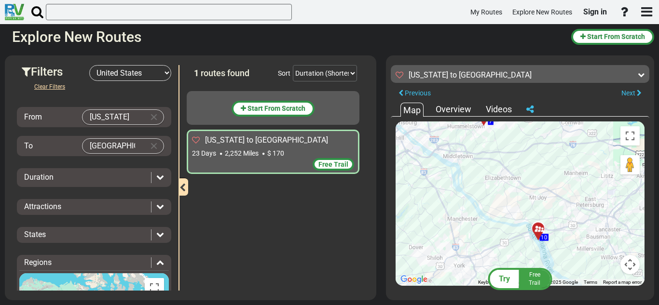
click at [540, 238] on div at bounding box center [542, 233] width 16 height 15
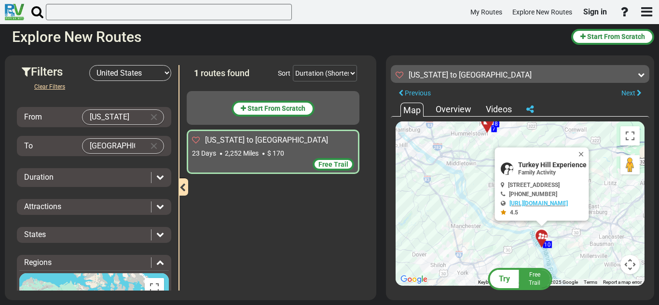
click at [543, 244] on div at bounding box center [545, 240] width 16 height 15
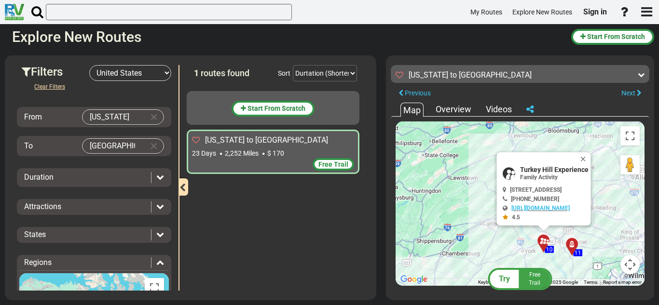
click at [570, 247] on div at bounding box center [576, 248] width 16 height 15
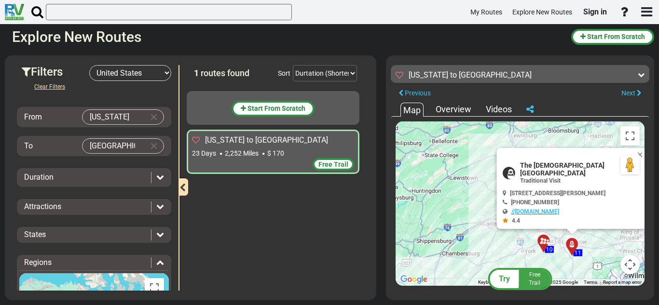
click at [534, 245] on div "To activate drag with keyboard, press Alt + Enter. Once in keyboard drag state,…" at bounding box center [520, 204] width 249 height 165
click at [541, 245] on div at bounding box center [547, 245] width 16 height 15
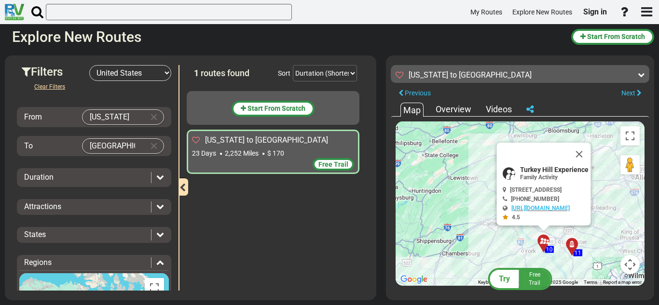
click at [522, 243] on div "To activate drag with keyboard, press Alt + Enter. Once in keyboard drag state,…" at bounding box center [520, 204] width 249 height 165
click at [591, 155] on button "Close" at bounding box center [586, 160] width 12 height 14
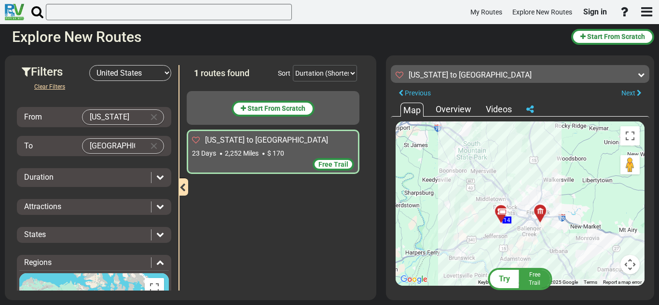
click at [495, 214] on div at bounding box center [501, 212] width 12 height 8
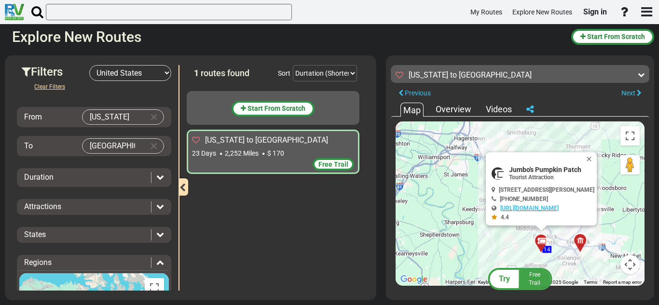
click at [475, 238] on div "To activate drag with keyboard, press Alt + Enter. Once in keyboard drag state,…" at bounding box center [520, 204] width 249 height 165
click at [584, 243] on div at bounding box center [584, 244] width 16 height 15
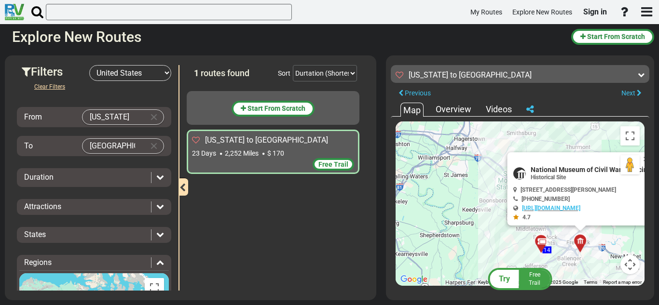
click at [591, 252] on div "To activate drag with keyboard, press Alt + Enter. Once in keyboard drag state,…" at bounding box center [520, 204] width 249 height 165
click at [587, 261] on div "To activate drag with keyboard, press Alt + Enter. Once in keyboard drag state,…" at bounding box center [520, 204] width 249 height 165
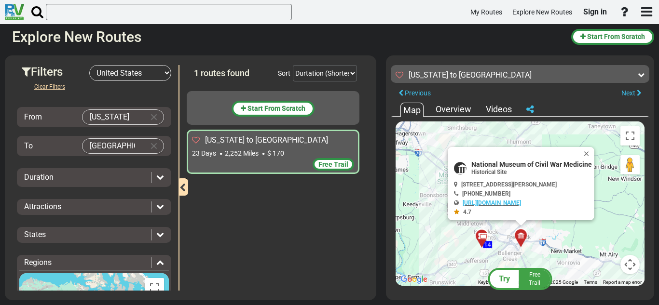
drag, startPoint x: 587, startPoint y: 261, endPoint x: 513, endPoint y: 251, distance: 74.5
click at [513, 251] on div "To activate drag with keyboard, press Alt + Enter. Once in keyboard drag state,…" at bounding box center [520, 204] width 249 height 165
click at [584, 154] on button "Close" at bounding box center [588, 154] width 12 height 14
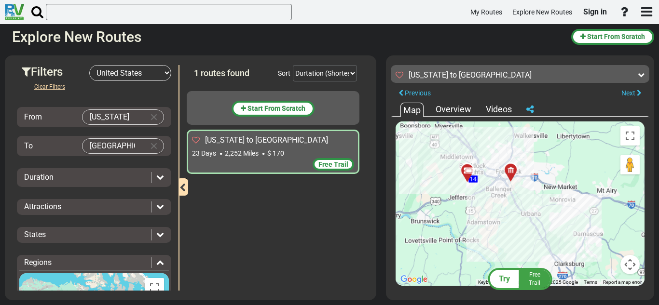
click at [526, 249] on div "To navigate, press the arrow keys. To activate drag with keyboard, press Alt + …" at bounding box center [520, 204] width 249 height 165
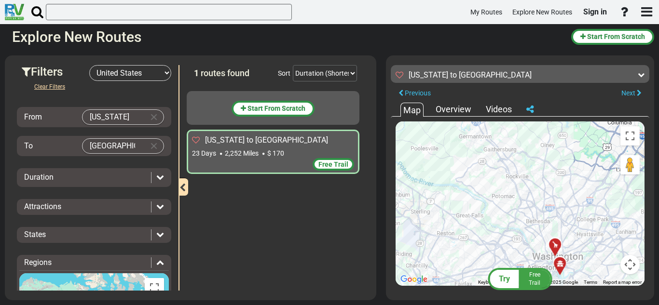
drag, startPoint x: 590, startPoint y: 250, endPoint x: 512, endPoint y: 148, distance: 128.8
click at [512, 148] on div "To activate drag with keyboard, press Alt + Enter. Once in keyboard drag state,…" at bounding box center [520, 204] width 249 height 165
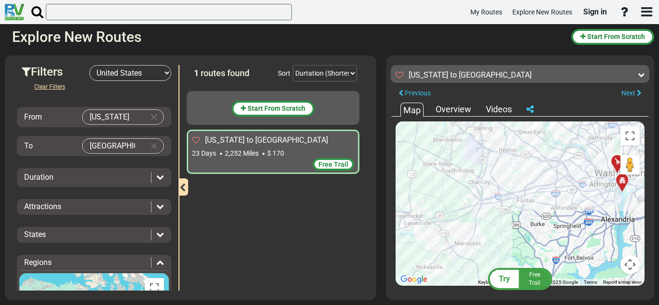
drag, startPoint x: 487, startPoint y: 240, endPoint x: 630, endPoint y: 162, distance: 162.4
click at [630, 162] on div "To activate drag with keyboard, press Alt + Enter. Once in keyboard drag state,…" at bounding box center [520, 204] width 249 height 165
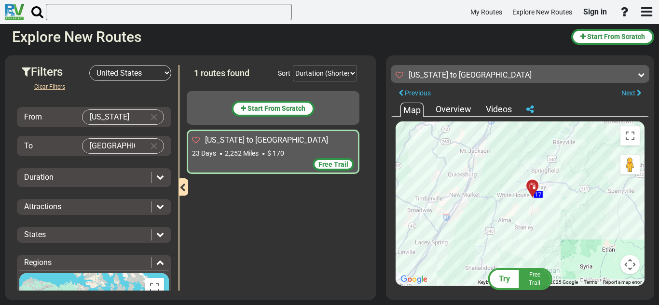
click at [538, 193] on div at bounding box center [536, 190] width 16 height 15
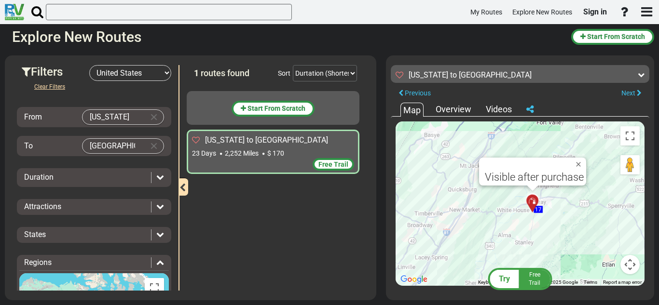
click at [520, 220] on div "To activate drag with keyboard, press Alt + Enter. Once in keyboard drag state,…" at bounding box center [520, 204] width 249 height 165
click at [583, 168] on button "Close" at bounding box center [581, 165] width 12 height 14
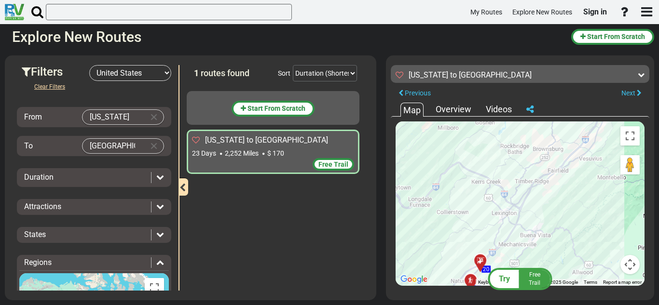
click at [480, 258] on icon at bounding box center [481, 262] width 10 height 8
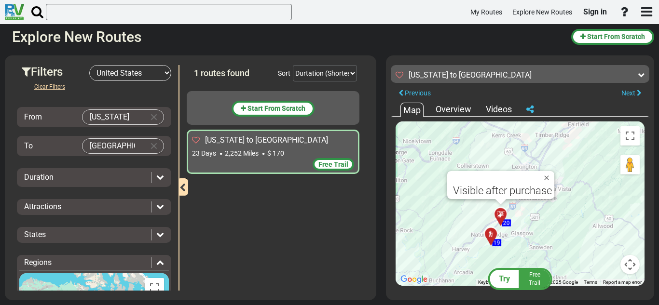
drag, startPoint x: 480, startPoint y: 259, endPoint x: 457, endPoint y: 207, distance: 56.8
click at [457, 207] on div "To activate drag with keyboard, press Alt + Enter. Once in keyboard drag state,…" at bounding box center [520, 204] width 249 height 165
click at [494, 244] on span "19" at bounding box center [496, 242] width 7 height 7
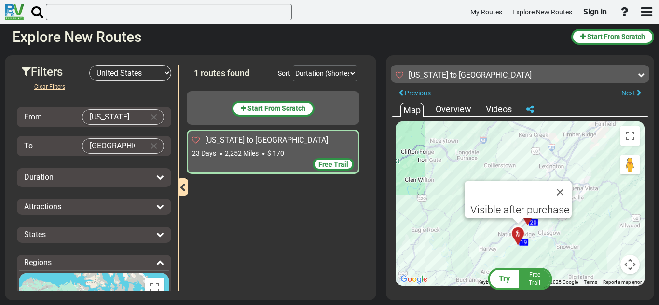
click at [493, 244] on div "To activate drag with keyboard, press Alt + Enter. Once in keyboard drag state,…" at bounding box center [520, 204] width 249 height 165
click at [466, 240] on div "To activate drag with keyboard, press Alt + Enter. Once in keyboard drag state,…" at bounding box center [520, 204] width 249 height 165
click at [566, 198] on button "Close" at bounding box center [566, 198] width 12 height 14
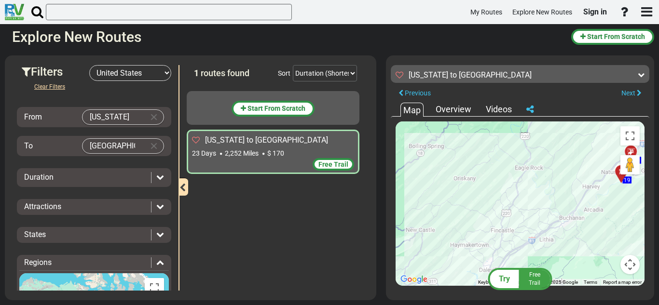
drag, startPoint x: 457, startPoint y: 227, endPoint x: 467, endPoint y: 176, distance: 52.2
click at [467, 176] on div "To activate drag with keyboard, press Alt + Enter. Once in keyboard drag state,…" at bounding box center [520, 204] width 249 height 165
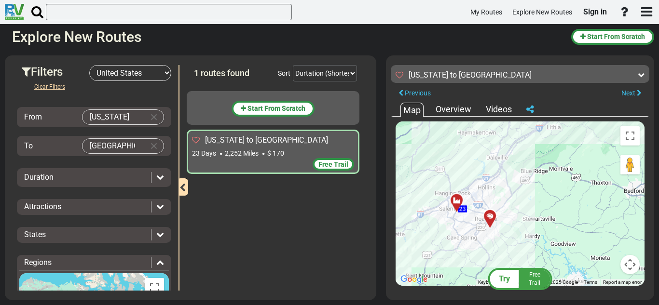
drag, startPoint x: 429, startPoint y: 253, endPoint x: 436, endPoint y: 156, distance: 97.2
click at [436, 156] on div "To activate drag with keyboard, press Alt + Enter. Once in keyboard drag state,…" at bounding box center [520, 204] width 249 height 165
click at [482, 215] on div "To activate drag with keyboard, press Alt + Enter. Once in keyboard drag state,…" at bounding box center [520, 204] width 249 height 165
click at [489, 218] on div at bounding box center [493, 219] width 16 height 15
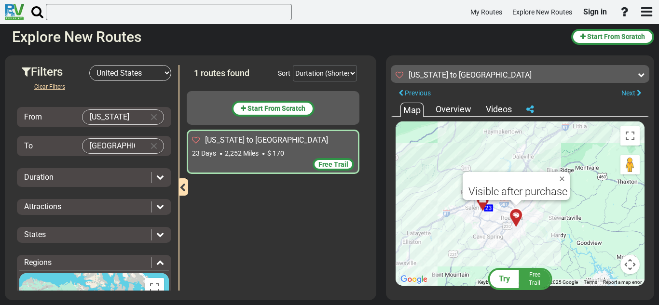
click at [485, 209] on div at bounding box center [486, 203] width 16 height 15
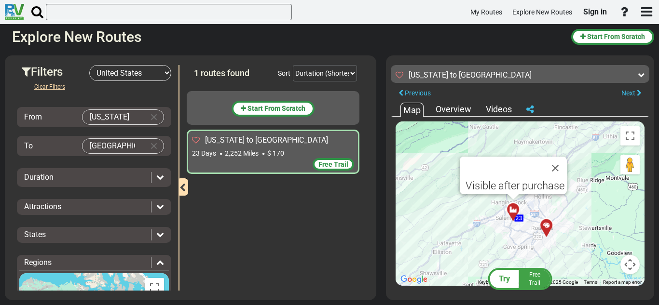
click at [479, 219] on div "To activate drag with keyboard, press Alt + Enter. Once in keyboard drag state,…" at bounding box center [520, 204] width 249 height 165
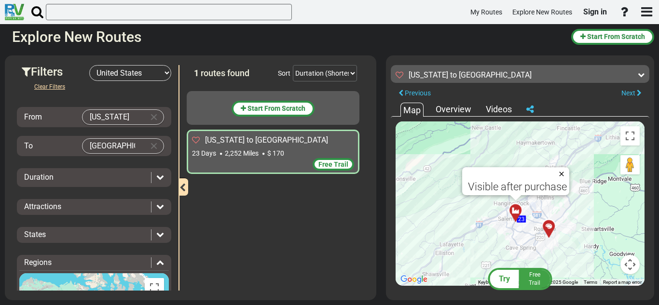
click at [564, 177] on button "Close" at bounding box center [564, 174] width 12 height 14
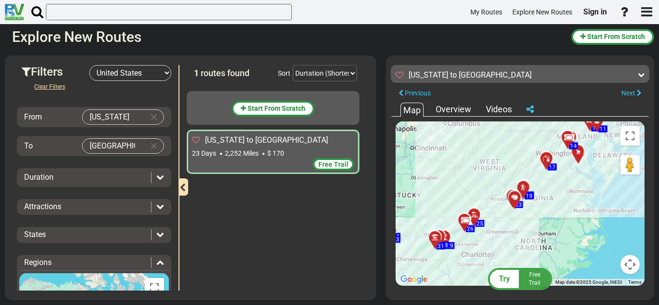
click at [444, 240] on div at bounding box center [438, 242] width 16 height 15
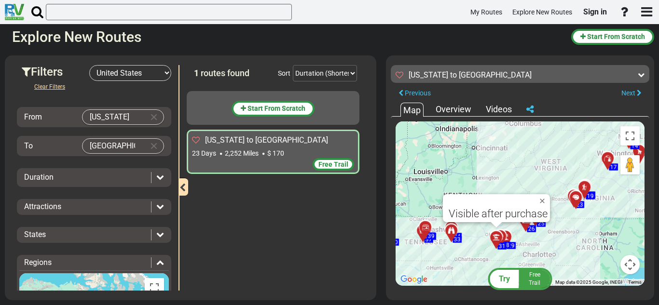
click at [452, 243] on div "To activate drag with keyboard, press Alt + Enter. Once in keyboard drag state,…" at bounding box center [520, 204] width 249 height 165
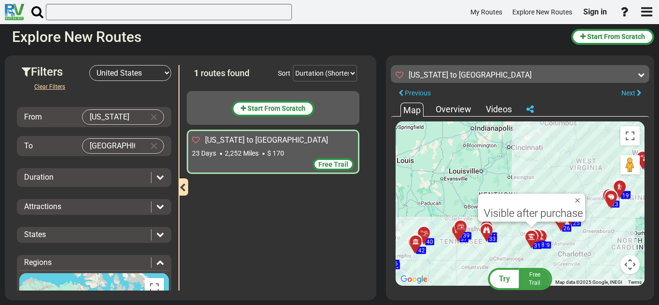
drag, startPoint x: 417, startPoint y: 243, endPoint x: 454, endPoint y: 242, distance: 36.2
click at [454, 242] on div "To activate drag with keyboard, press Alt + Enter. Once in keyboard drag state,…" at bounding box center [520, 204] width 249 height 165
click at [425, 236] on div at bounding box center [428, 238] width 16 height 15
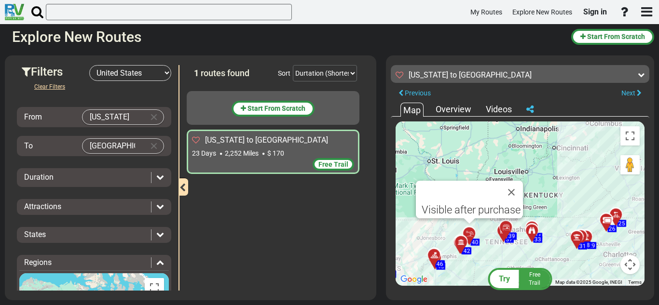
click at [426, 237] on div "To activate drag with keyboard, press Alt + Enter. Once in keyboard drag state,…" at bounding box center [520, 204] width 249 height 165
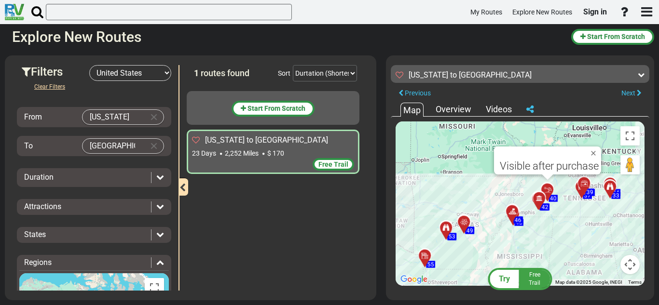
drag, startPoint x: 426, startPoint y: 237, endPoint x: 513, endPoint y: 189, distance: 100.0
click at [513, 189] on div "To activate drag with keyboard, press Alt + Enter. Once in keyboard drag state,…" at bounding box center [520, 204] width 249 height 165
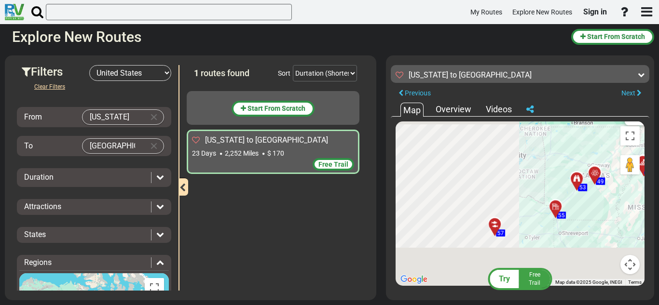
drag, startPoint x: 444, startPoint y: 248, endPoint x: 586, endPoint y: 196, distance: 152.1
click at [586, 196] on div "To activate drag with keyboard, press Alt + Enter. Once in keyboard drag state,…" at bounding box center [520, 204] width 249 height 165
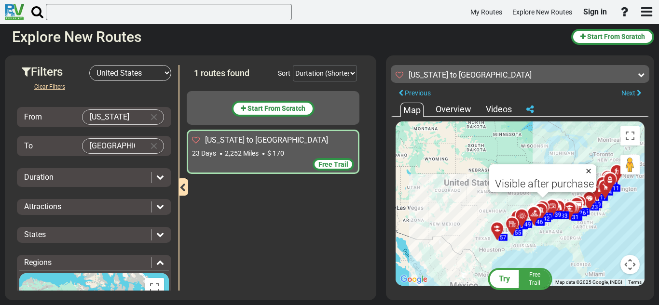
click at [592, 174] on button "Close" at bounding box center [591, 172] width 12 height 14
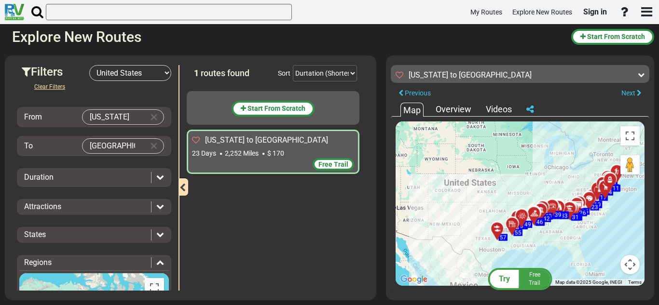
click at [136, 142] on input "[GEOGRAPHIC_DATA]" at bounding box center [114, 146] width 62 height 14
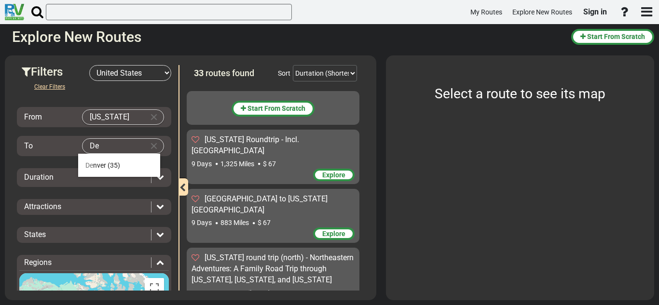
type input "D"
type input "p"
click at [108, 164] on span "(24)" at bounding box center [114, 166] width 13 height 8
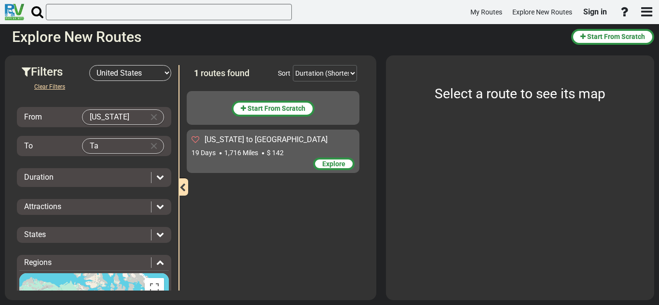
type input "T"
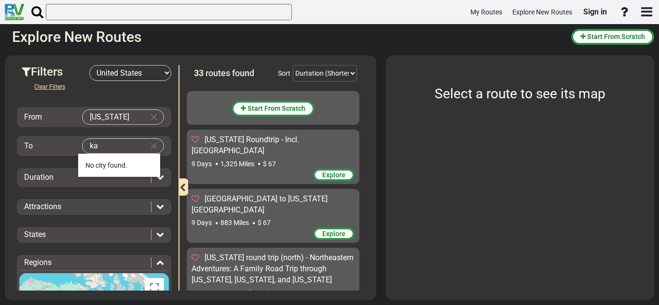
type input "k"
type input "1"
type input "7"
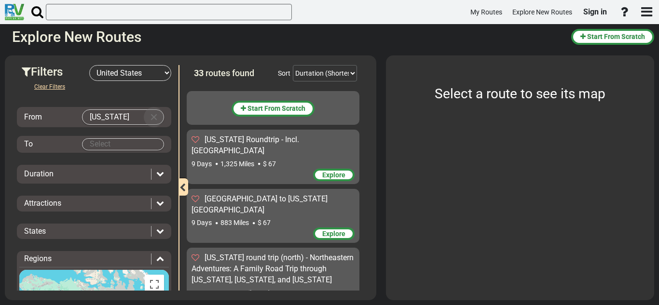
click at [152, 116] on button "Clear Input" at bounding box center [154, 117] width 14 height 14
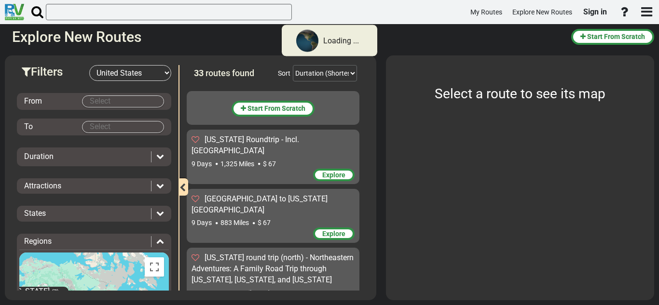
click at [137, 103] on body "Loading ... My Routes Explore New Routes Sign in × Name" at bounding box center [329, 152] width 659 height 305
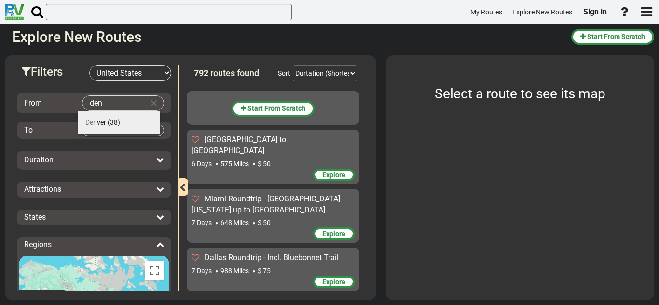
click at [116, 127] on li "Den ver (38)" at bounding box center [119, 122] width 82 height 23
type input "[GEOGRAPHIC_DATA]"
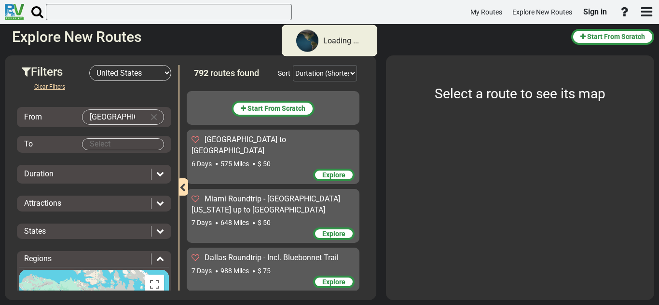
click at [116, 135] on div "Clear Filters From [GEOGRAPHIC_DATA] To Duration Attractions" at bounding box center [94, 253] width 154 height 345
click at [121, 143] on body "Loading ... My Routes Explore New Routes Sign in × Name" at bounding box center [329, 152] width 659 height 305
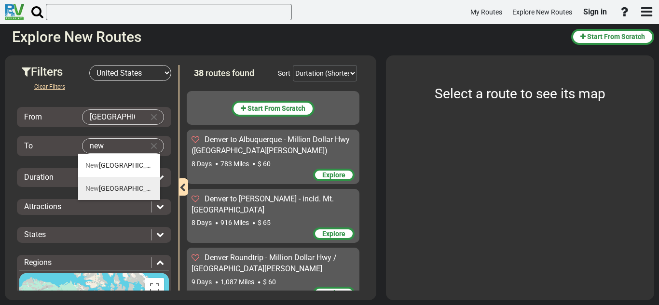
click at [131, 183] on li "[GEOGRAPHIC_DATA] (32)" at bounding box center [119, 188] width 82 height 23
type input "[US_STATE]"
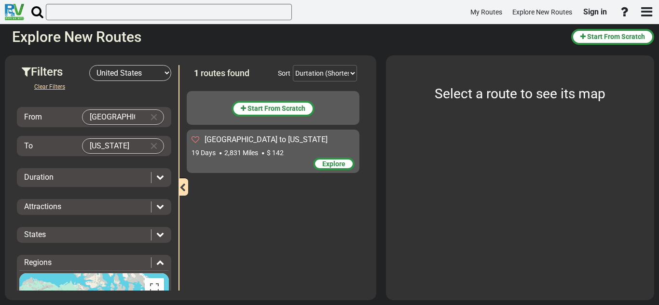
drag, startPoint x: 346, startPoint y: 160, endPoint x: 365, endPoint y: 163, distance: 19.0
click at [365, 163] on div "1 routes found Sort Durtation (Shortest) Durtation (Longest) Distance (Shortest…" at bounding box center [275, 178] width 193 height 226
drag, startPoint x: 323, startPoint y: 164, endPoint x: 333, endPoint y: 174, distance: 13.7
click at [333, 174] on div "Start From Scratch [GEOGRAPHIC_DATA] to [US_STATE] 19 Days 2,831 Miles" at bounding box center [276, 188] width 178 height 205
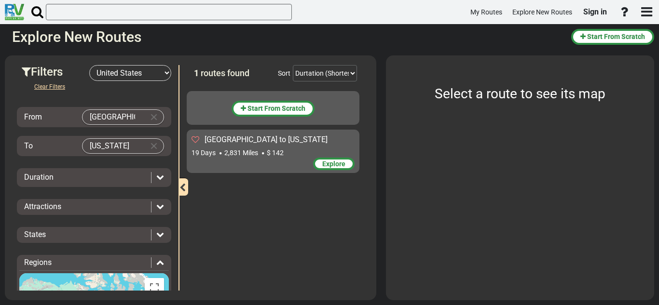
click at [333, 162] on span "Explore" at bounding box center [333, 164] width 23 height 8
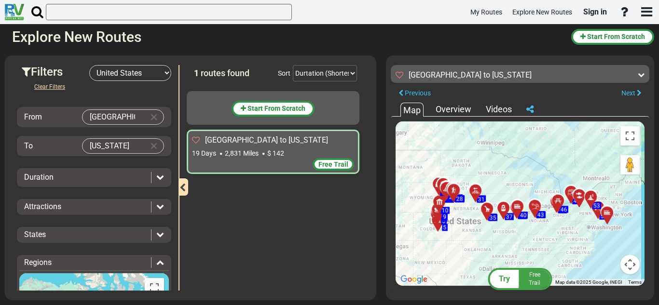
click at [459, 112] on div "Overview" at bounding box center [453, 109] width 41 height 13
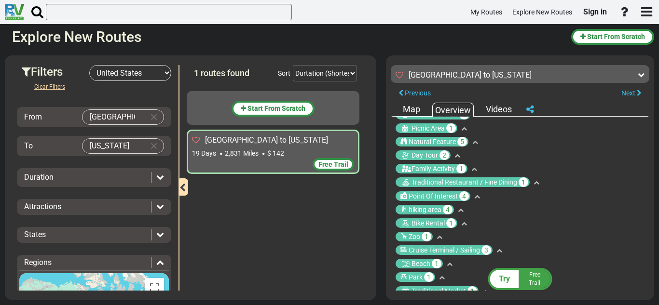
scroll to position [298, 0]
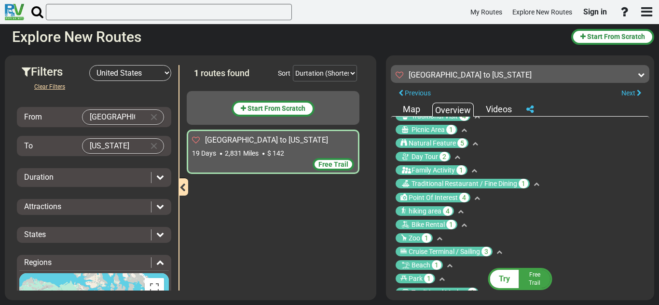
click at [537, 184] on icon at bounding box center [537, 184] width 6 height 6
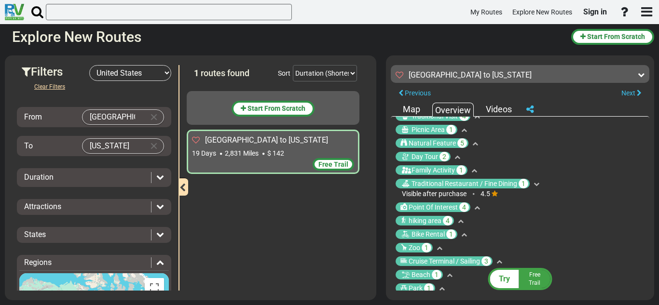
click at [537, 184] on icon at bounding box center [537, 184] width 6 height 6
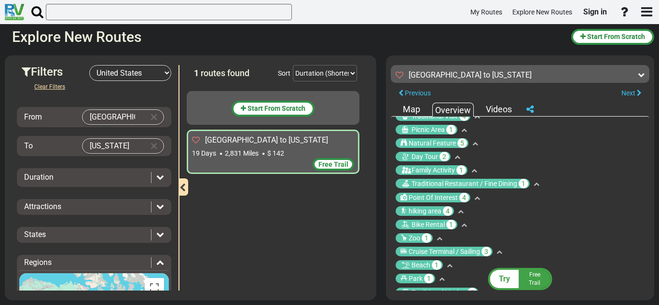
click at [590, 234] on div "Zoo 1" at bounding box center [520, 239] width 249 height 10
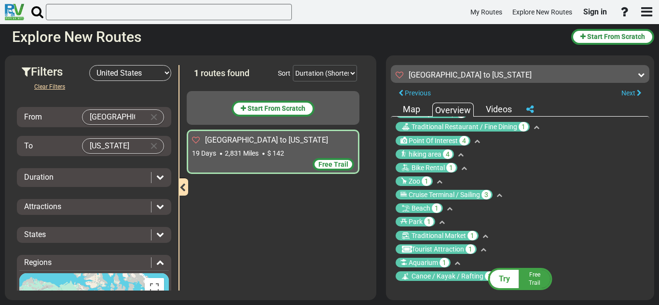
click at [445, 187] on li "Cruise Terminal / Sailing 3" at bounding box center [520, 193] width 249 height 14
click at [443, 185] on span at bounding box center [438, 182] width 10 height 7
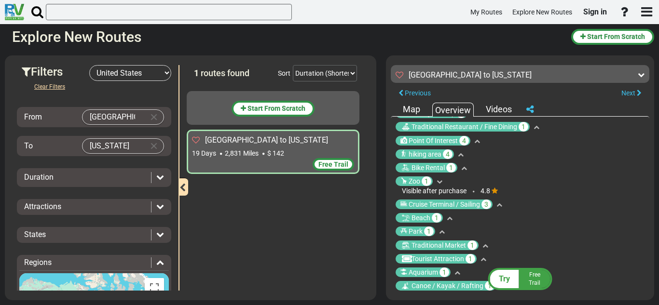
click at [443, 185] on span at bounding box center [438, 182] width 10 height 7
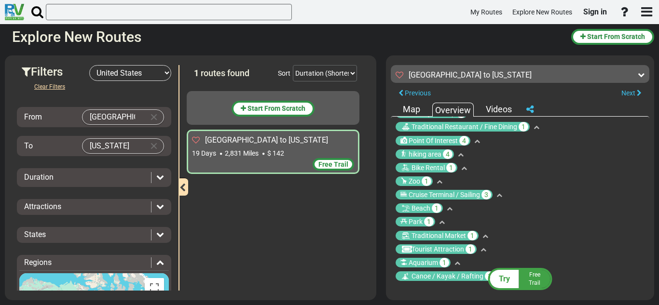
click at [497, 195] on span at bounding box center [498, 195] width 10 height 7
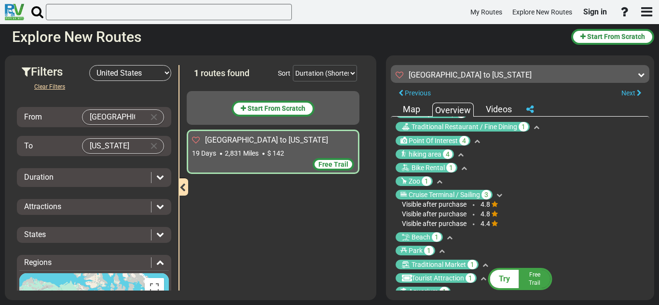
click at [497, 195] on span at bounding box center [498, 195] width 10 height 7
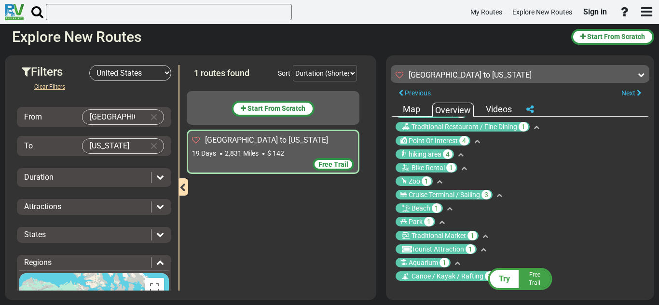
scroll to position [0, 0]
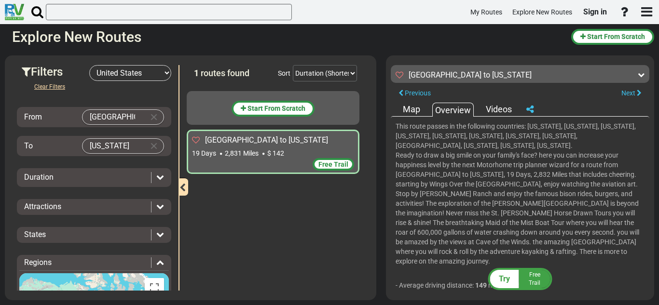
click at [489, 112] on div "Videos" at bounding box center [499, 109] width 31 height 13
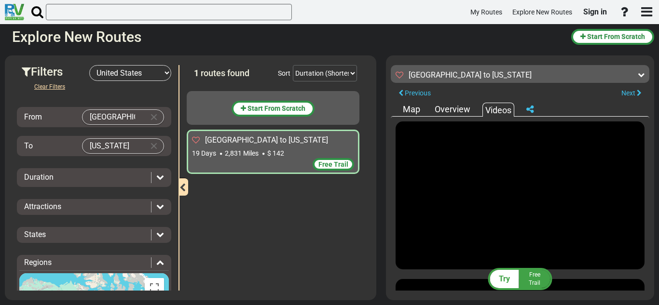
click at [650, 124] on div "Try Free Trail [GEOGRAPHIC_DATA] to [US_STATE] 2,831 Miles 149 miles +" at bounding box center [520, 177] width 268 height 245
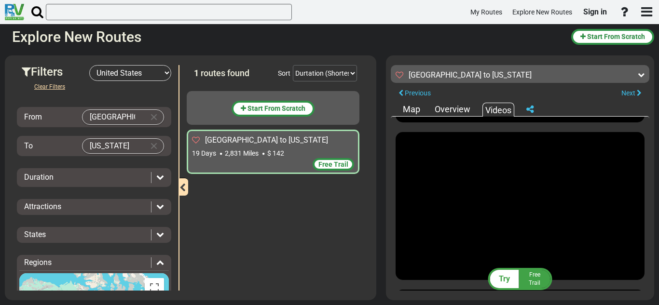
scroll to position [458, 0]
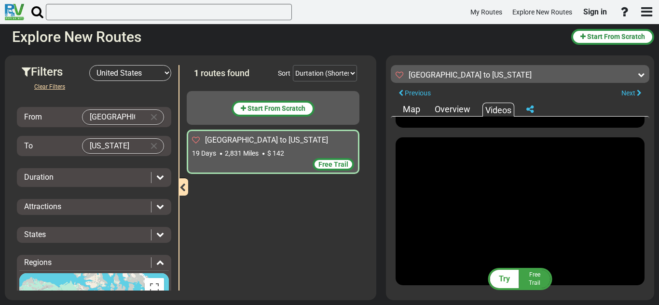
click at [421, 107] on div "Map" at bounding box center [412, 109] width 22 height 13
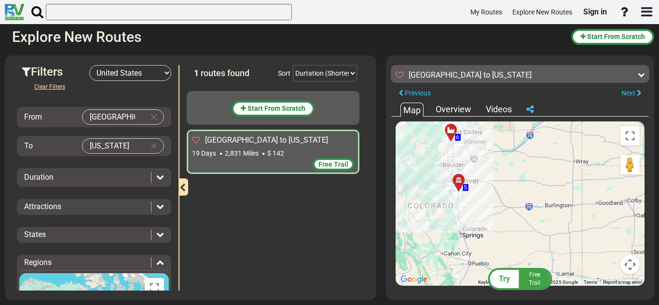
click at [459, 187] on div at bounding box center [462, 184] width 16 height 15
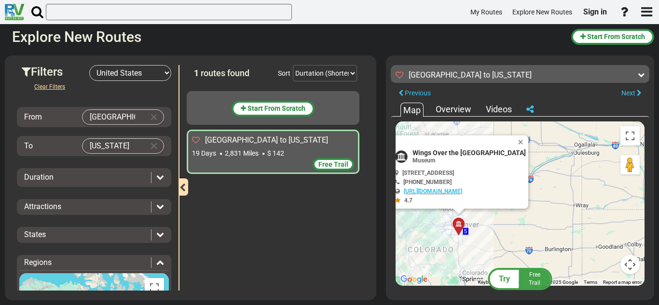
click at [501, 229] on div "To activate drag with keyboard, press Alt + Enter. Once in keyboard drag state,…" at bounding box center [520, 204] width 249 height 165
click at [527, 136] on button "Close" at bounding box center [523, 143] width 12 height 14
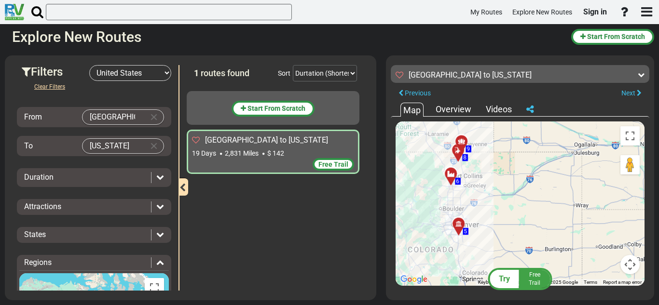
click at [459, 142] on icon at bounding box center [462, 143] width 10 height 8
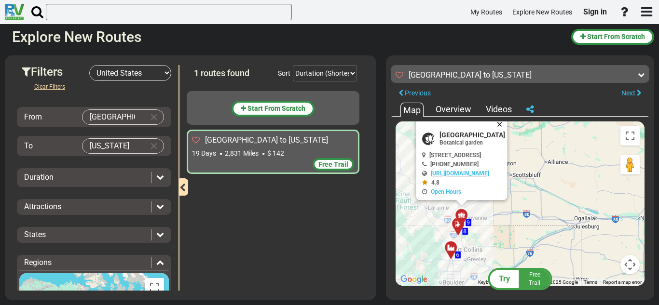
click at [508, 127] on button "Close" at bounding box center [502, 125] width 12 height 14
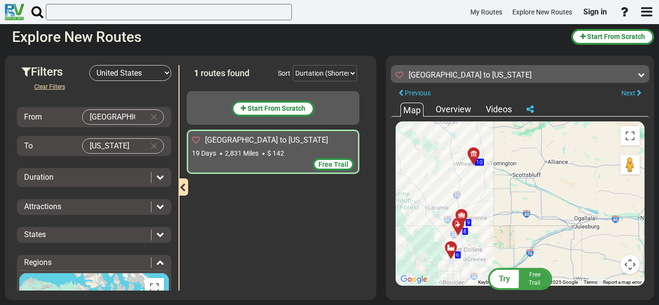
click at [473, 156] on div at bounding box center [477, 158] width 16 height 15
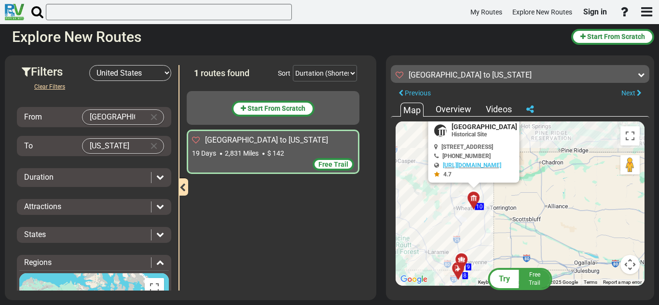
click at [564, 136] on div "To activate drag with keyboard, press Alt + Enter. Once in keyboard drag state,…" at bounding box center [520, 204] width 249 height 165
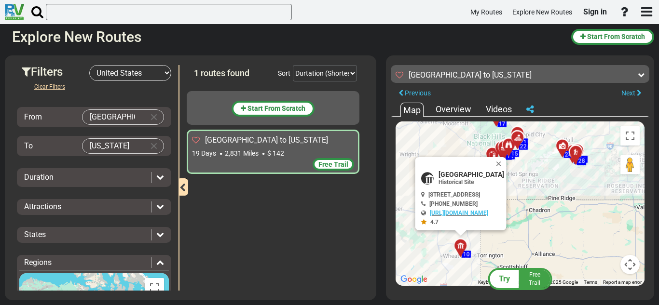
drag, startPoint x: 563, startPoint y: 140, endPoint x: 544, endPoint y: 216, distance: 78.4
click at [544, 216] on div "To activate drag with keyboard, press Alt + Enter. Once in keyboard drag state,…" at bounding box center [520, 204] width 249 height 165
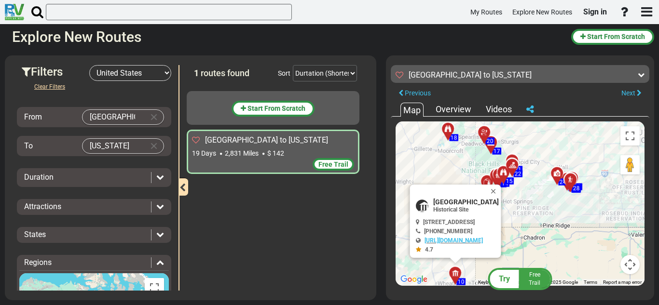
click at [531, 199] on div "To activate drag with keyboard, press Alt + Enter. Once in keyboard drag state,…" at bounding box center [520, 204] width 249 height 165
click at [501, 195] on button "Close" at bounding box center [496, 192] width 12 height 14
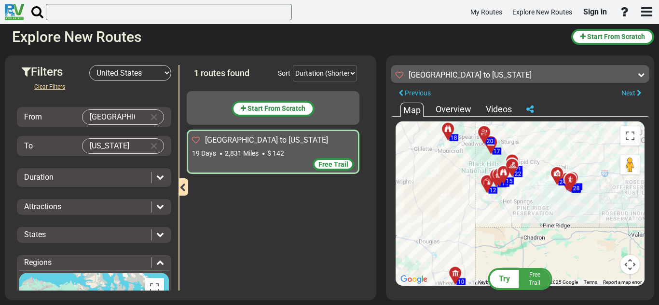
click at [516, 174] on div at bounding box center [516, 169] width 16 height 15
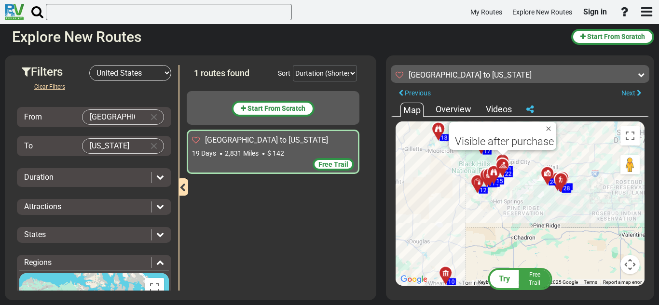
click at [490, 176] on div at bounding box center [497, 176] width 16 height 15
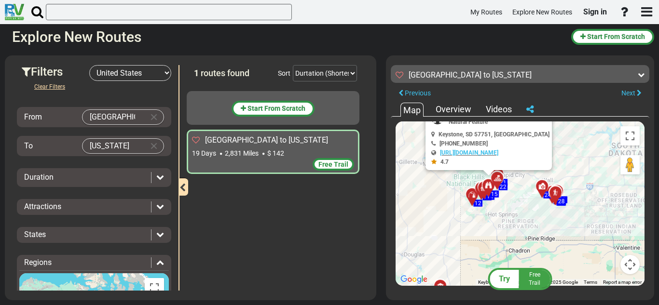
click at [494, 224] on div "To activate drag with keyboard, press Alt + Enter. Once in keyboard drag state,…" at bounding box center [520, 204] width 249 height 165
click at [563, 193] on div at bounding box center [559, 197] width 16 height 15
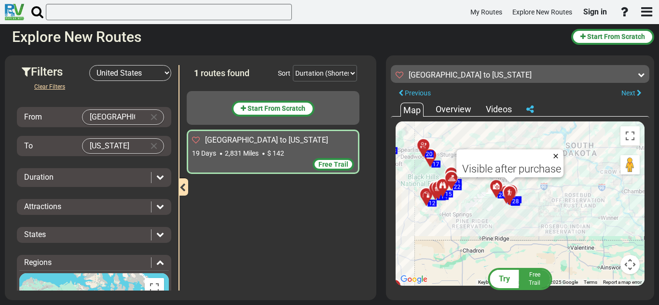
click at [555, 155] on button "Close" at bounding box center [558, 157] width 12 height 14
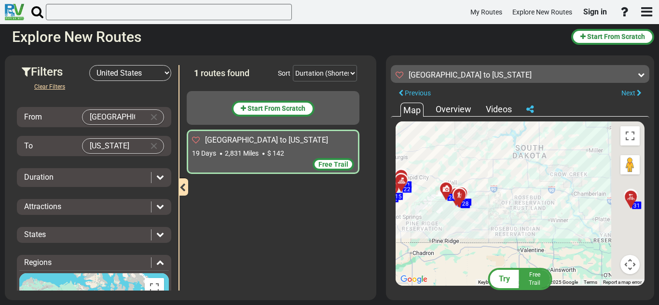
drag, startPoint x: 579, startPoint y: 165, endPoint x: 442, endPoint y: 150, distance: 137.3
click at [442, 150] on div "To activate drag with keyboard, press Alt + Enter. Once in keyboard drag state,…" at bounding box center [520, 204] width 249 height 165
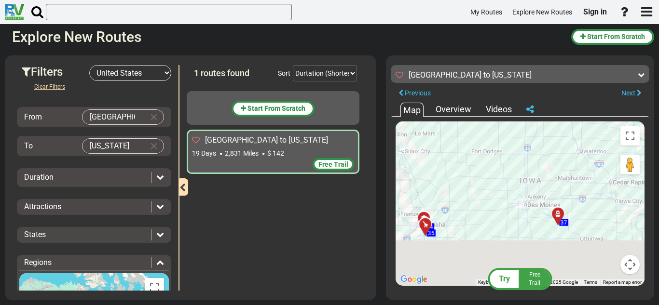
drag, startPoint x: 499, startPoint y: 212, endPoint x: 404, endPoint y: 117, distance: 134.5
click at [404, 117] on div "← Move left → Move right ↑ Move up ↓ Move down + Zoom in - Zoom out Home Jump l…" at bounding box center [520, 204] width 259 height 174
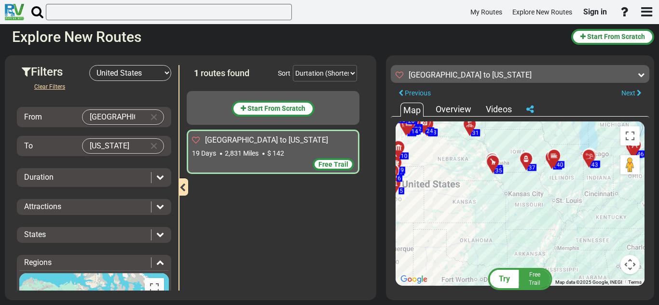
click at [510, 109] on div "Videos" at bounding box center [499, 109] width 31 height 13
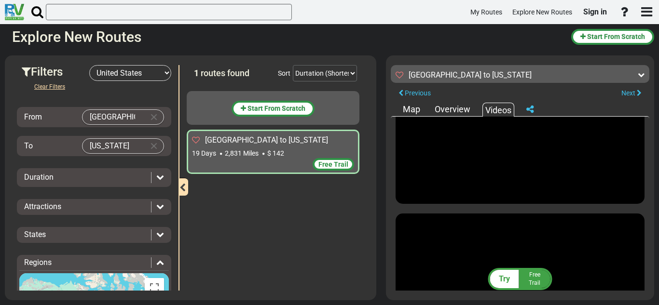
scroll to position [0, 0]
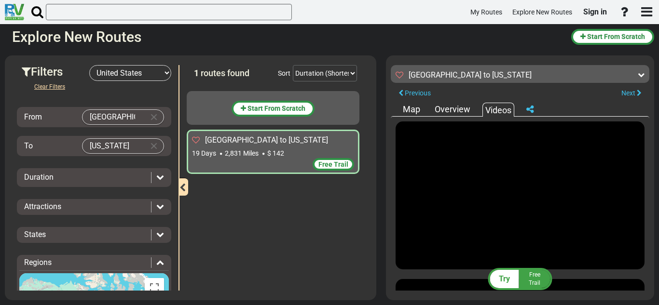
click at [412, 111] on div "Map" at bounding box center [412, 109] width 22 height 13
